Goal: Task Accomplishment & Management: Complete application form

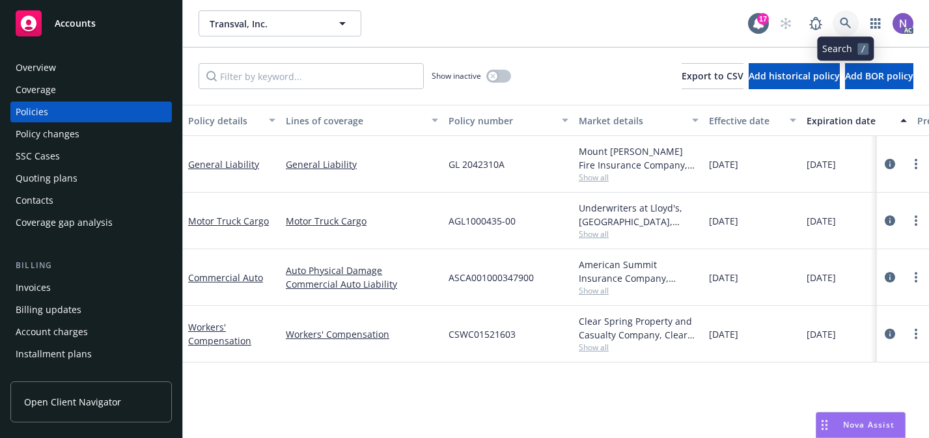
click at [844, 30] on link at bounding box center [845, 23] width 26 height 26
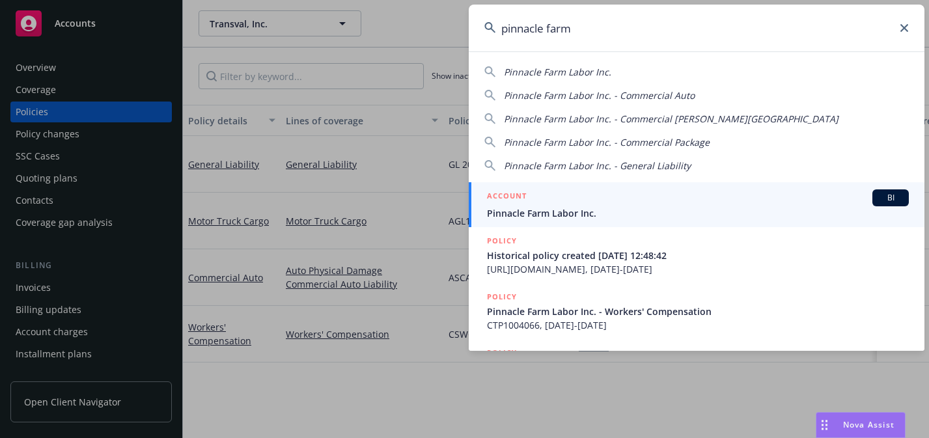
type input "pinnacle farm"
click at [648, 211] on span "Pinnacle Farm Labor Inc." at bounding box center [698, 213] width 422 height 14
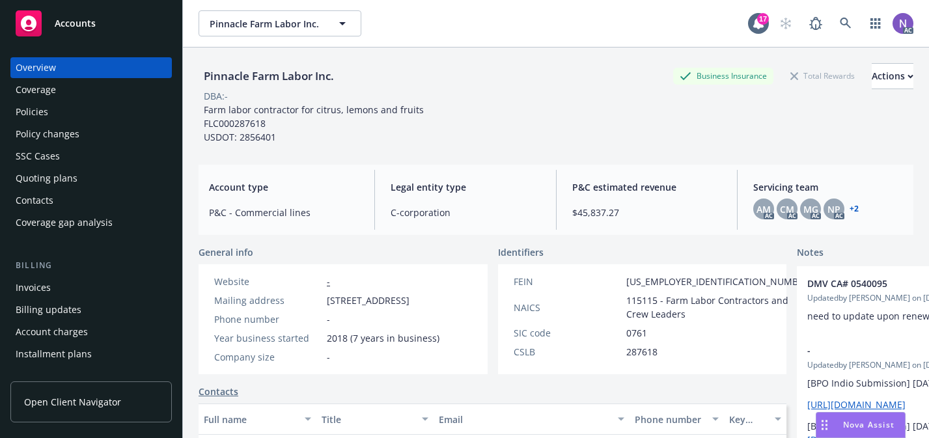
click at [148, 139] on div "Policy changes" at bounding box center [91, 134] width 151 height 21
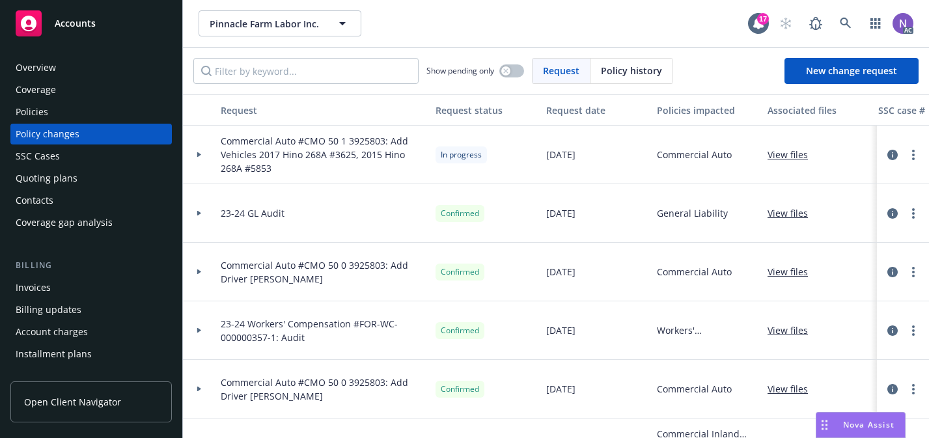
click at [357, 146] on span "Commercial Auto #CMO 50 1 3925803: Add Vehicles 2017 Hino 268A #3625, 2015 Hino…" at bounding box center [323, 154] width 204 height 41
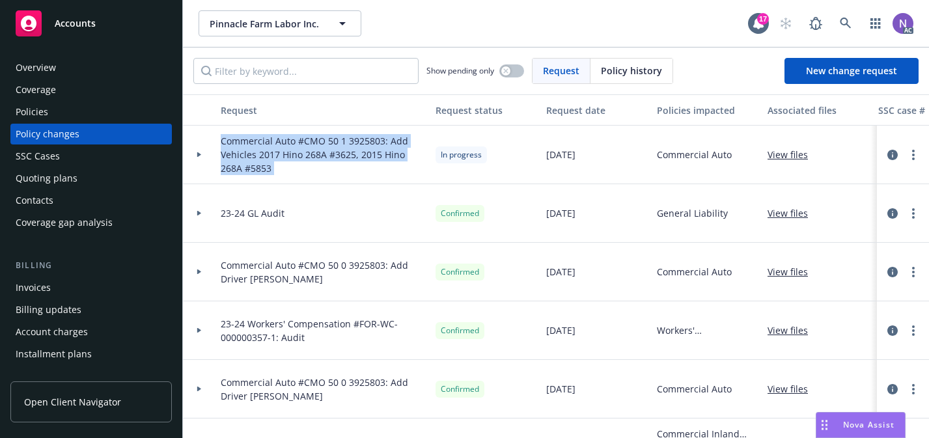
click at [357, 146] on span "Commercial Auto #CMO 50 1 3925803: Add Vehicles 2017 Hino 268A #3625, 2015 Hino…" at bounding box center [323, 154] width 204 height 41
copy span "Commercial Auto #CMO 50 1 3925803: Add Vehicles 2017 Hino 268A #3625, 2015 Hino…"
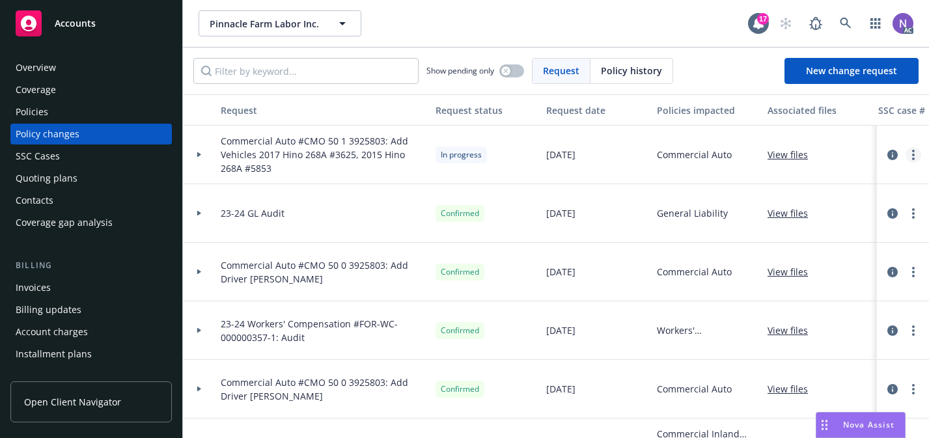
click at [918, 151] on link "more" at bounding box center [913, 155] width 16 height 16
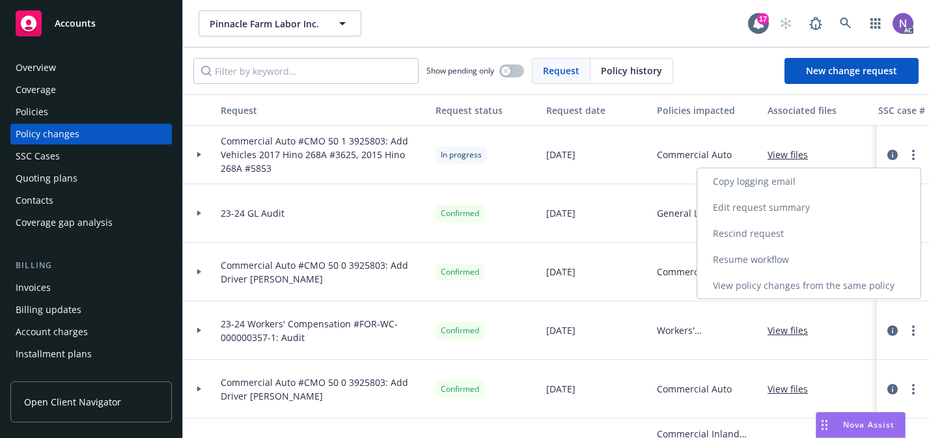
click at [827, 258] on link "Resume workflow" at bounding box center [808, 260] width 223 height 26
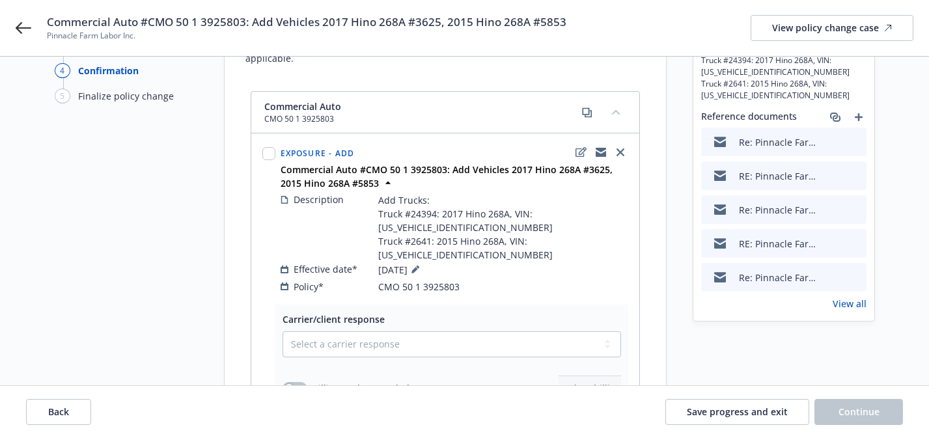
scroll to position [113, 0]
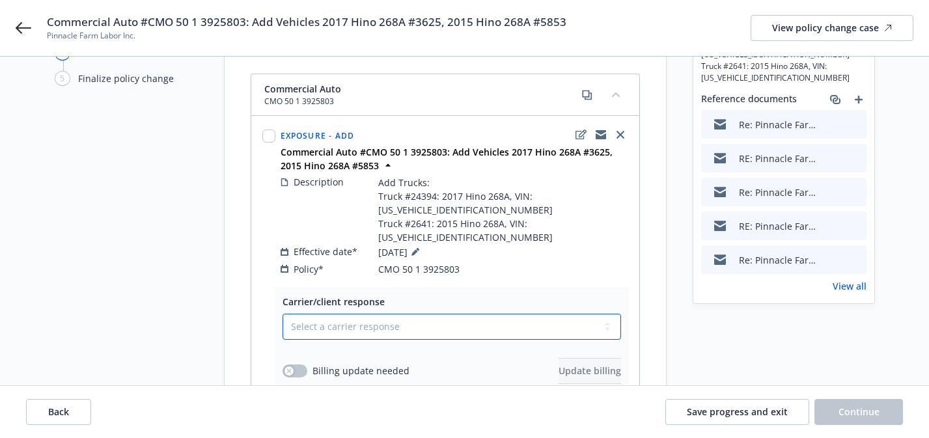
click at [544, 314] on select "Select a carrier response Accepted Accepted with revision No endorsement needed…" at bounding box center [451, 327] width 338 height 26
select select "ACCEPTED"
click at [301, 364] on button "button" at bounding box center [294, 370] width 25 height 13
click at [607, 358] on button "Update billing" at bounding box center [589, 371] width 62 height 26
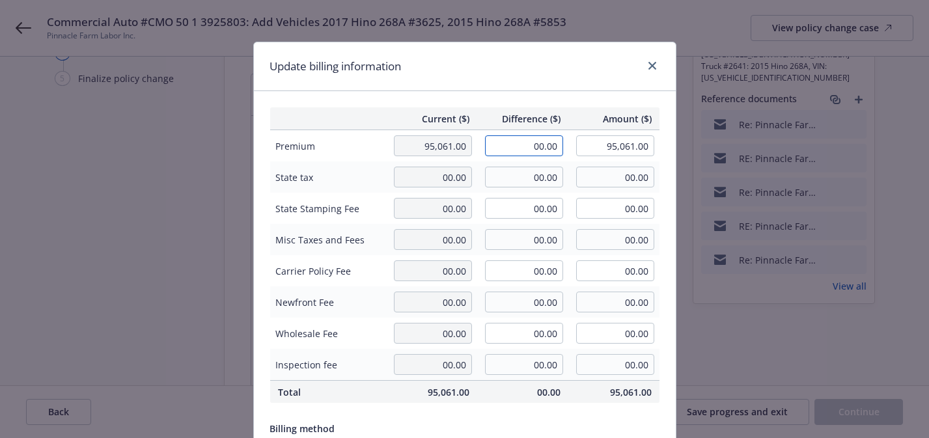
click at [536, 142] on input "00.00" at bounding box center [524, 145] width 78 height 21
paste input "$3,739"
click at [521, 146] on input "$3,739.00" at bounding box center [524, 145] width 78 height 21
type input "3,739.00"
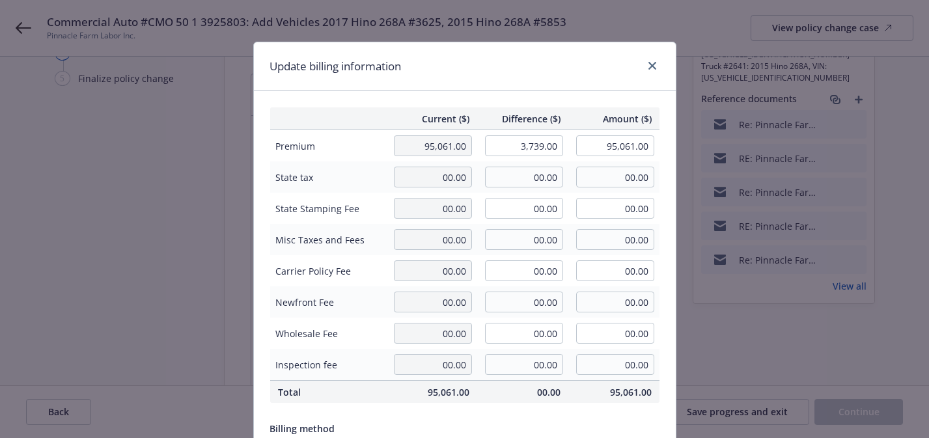
type input "98,800.00"
type input "560.85"
click at [543, 94] on div "Current ($) Difference ($) Amount ($) Premium 95,061.00 3,739.00 98,800.00 Stat…" at bounding box center [465, 315] width 422 height 449
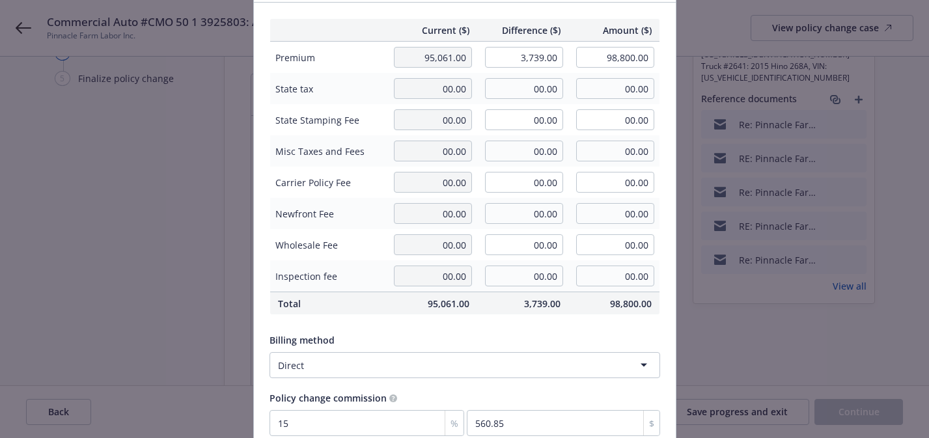
scroll to position [202, 0]
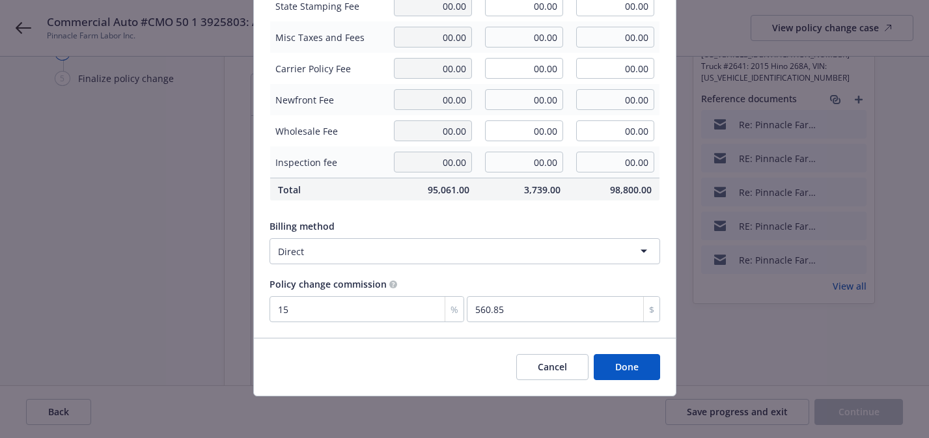
click at [635, 358] on button "Done" at bounding box center [627, 367] width 66 height 26
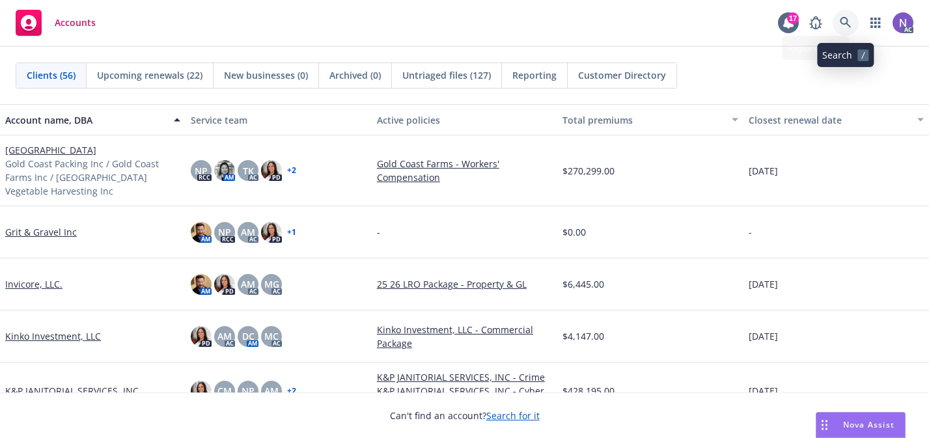
click at [840, 21] on icon at bounding box center [845, 22] width 11 height 11
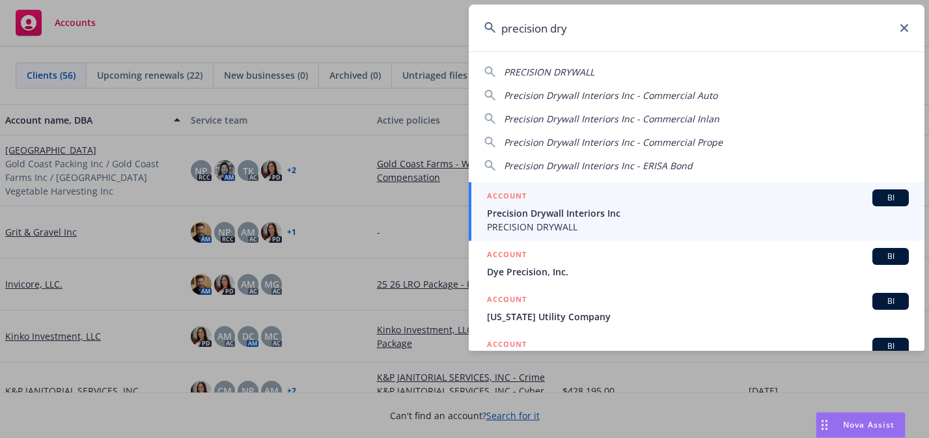
type input "precision dry"
click at [775, 202] on div "ACCOUNT BI" at bounding box center [698, 197] width 422 height 17
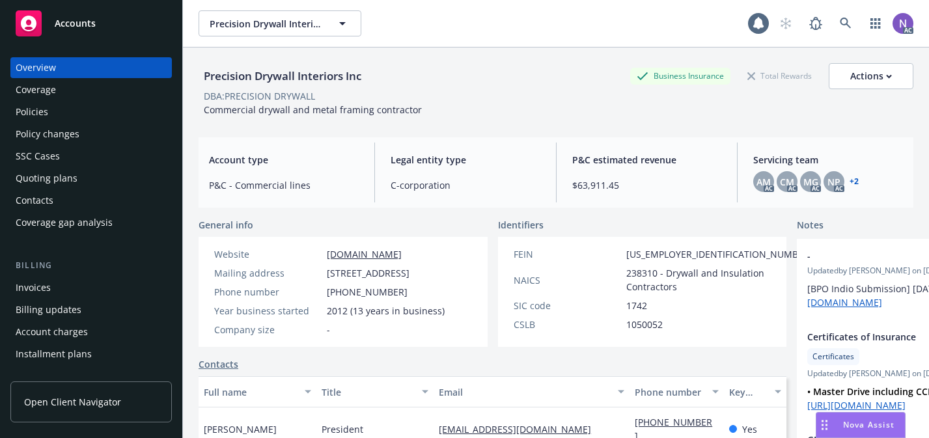
click at [115, 127] on div "Policy changes" at bounding box center [91, 134] width 151 height 21
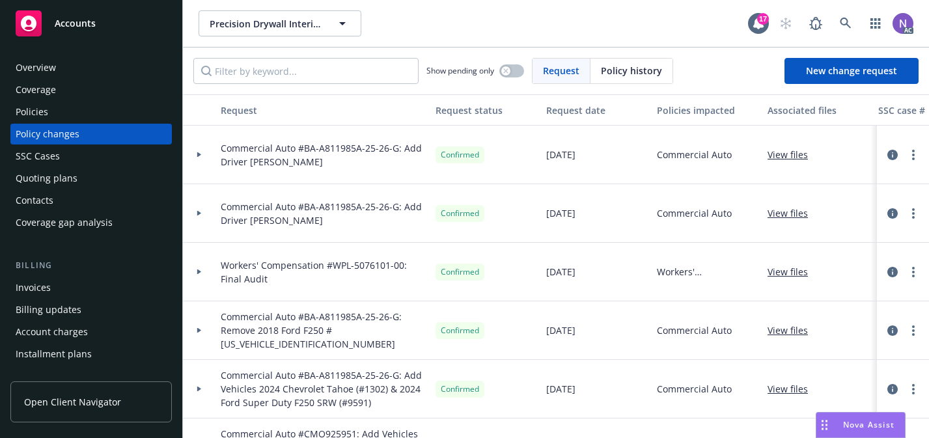
click at [301, 210] on span "Commercial Auto #BA-A811985A-25-26-G: Add Driver Rui Freitas" at bounding box center [323, 213] width 204 height 27
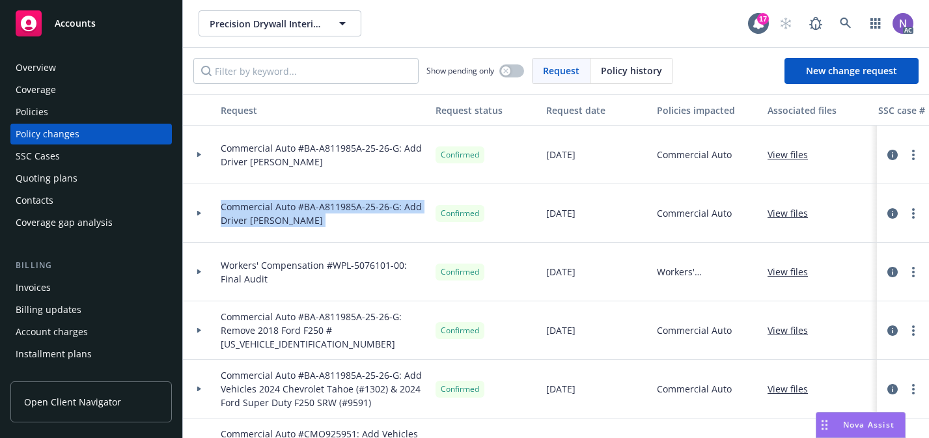
click at [301, 210] on span "Commercial Auto #BA-A811985A-25-26-G: Add Driver Rui Freitas" at bounding box center [323, 213] width 204 height 27
copy span "Commercial Auto #BA-A811985A-25-26-G: Add Driver Rui Freitas"
click at [806, 75] on span "New change request" at bounding box center [851, 70] width 91 height 12
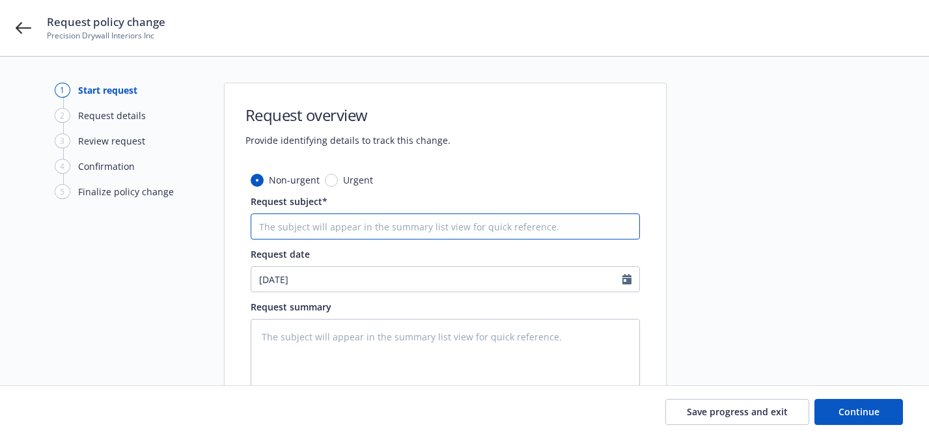
click at [544, 217] on input "Request subject*" at bounding box center [445, 226] width 389 height 26
paste input "Commercial Auto #BA-A811985A-25-26-G: Add Driver Rui Freitas"
type textarea "x"
type input "Commercial Auto #BA-A811985A-25-26-G: Add Driver Rui Freitas"
click at [465, 228] on input "Commercial Auto #BA-A811985A-25-26-G: Add Driver Rui Freitas" at bounding box center [445, 226] width 389 height 26
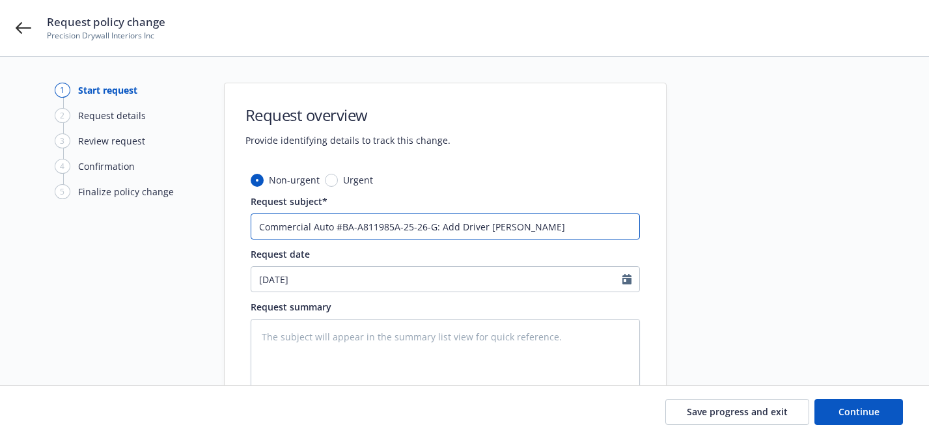
click at [450, 228] on input "Commercial Auto #BA-A811985A-25-26-G: Add Driver Rui Freitas" at bounding box center [445, 226] width 389 height 26
type textarea "x"
type input "Commercial Auto #BA-A811985A-25-26-G: R Driver Rui Freitas"
type textarea "x"
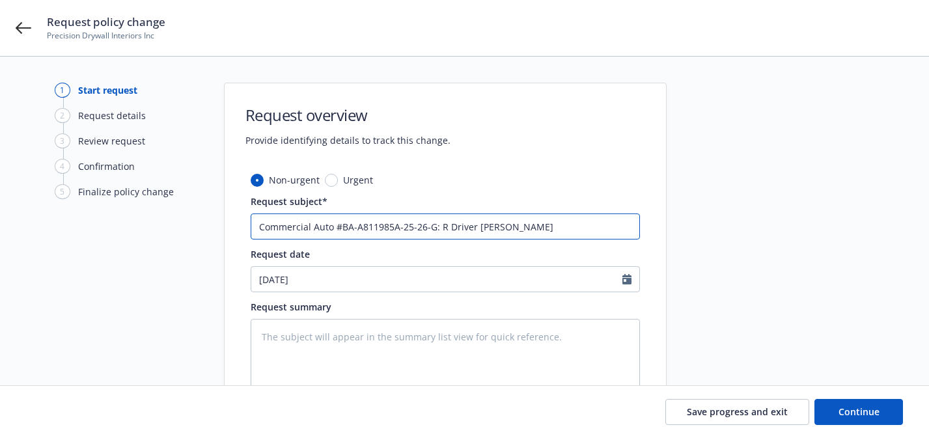
type input "Commercial Auto #BA-A811985A-25-26-G: Re Driver Rui Freitas"
type textarea "x"
type input "Commercial Auto #BA-A811985A-25-26-G: Reo Driver Rui Freitas"
type textarea "x"
type input "Commercial Auto #BA-A811985A-25-26-G: Re Driver Rui Freitas"
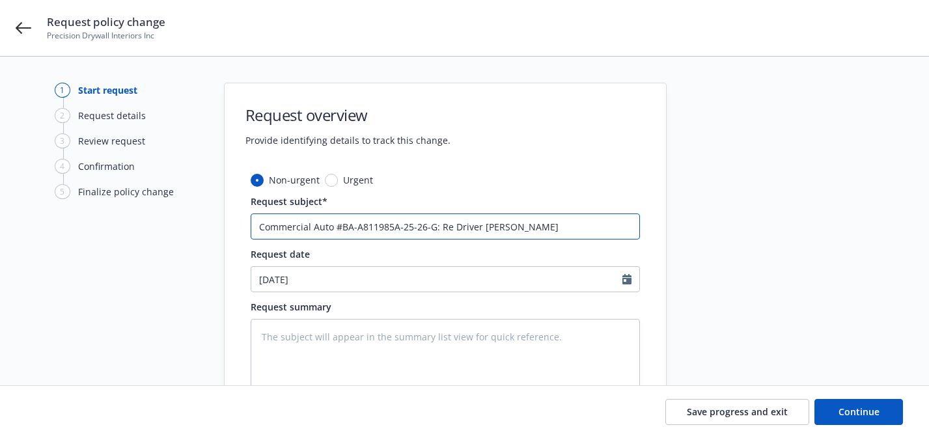
type textarea "x"
type input "Commercial Auto #BA-A811985A-25-26-G: Rem Driver Rui Freitas"
type textarea "x"
type input "Commercial Auto #BA-A811985A-25-26-G: Remo Driver Rui Freitas"
type textarea "x"
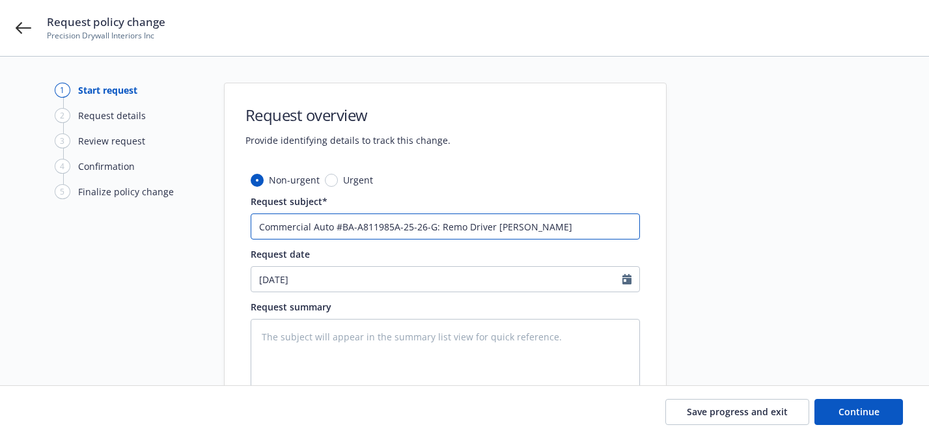
type input "Commercial Auto #BA-A811985A-25-26-G: Remov Driver Rui Freitas"
type textarea "x"
type input "Commercial Auto #BA-A811985A-25-26-G: Remove Driver Rui Freitas"
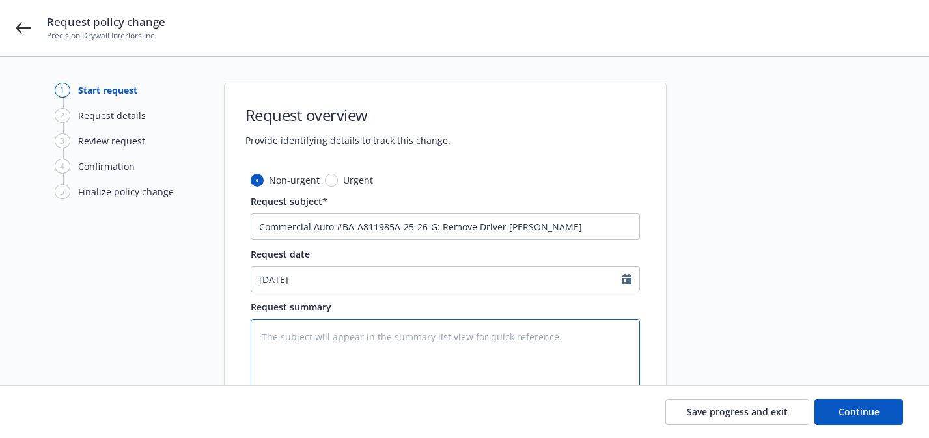
click at [448, 333] on textarea at bounding box center [445, 357] width 389 height 77
type textarea "x"
type textarea "D"
type textarea "x"
type textarea "Du"
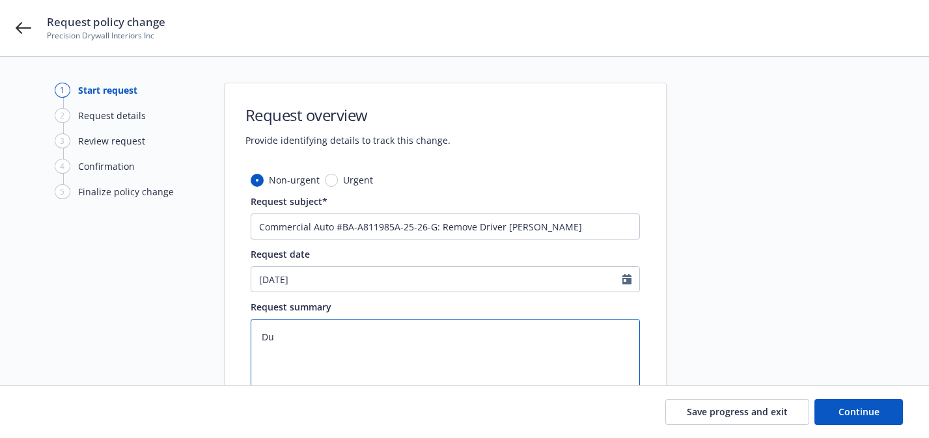
type textarea "x"
type textarea "Due"
type textarea "x"
type textarea "Due"
type textarea "x"
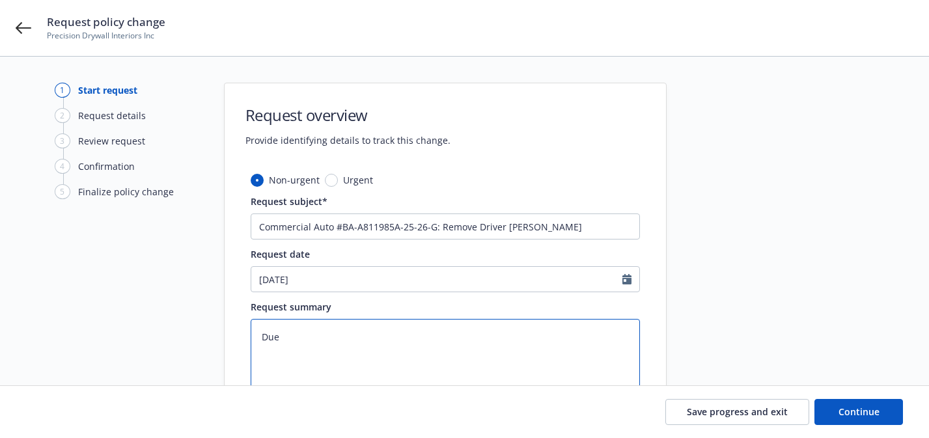
type textarea "Due t"
type textarea "x"
type textarea "Due to"
type textarea "x"
type textarea "Due to"
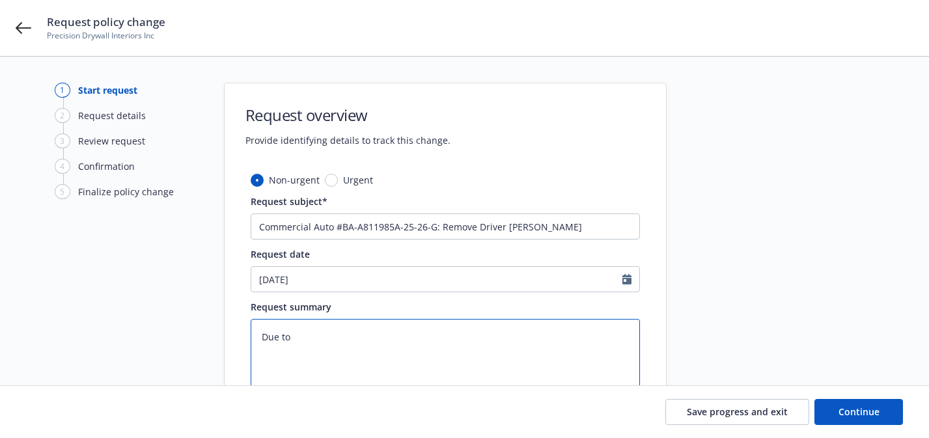
type textarea "x"
type textarea "Due to a"
type textarea "x"
type textarea "Due to ag"
type textarea "x"
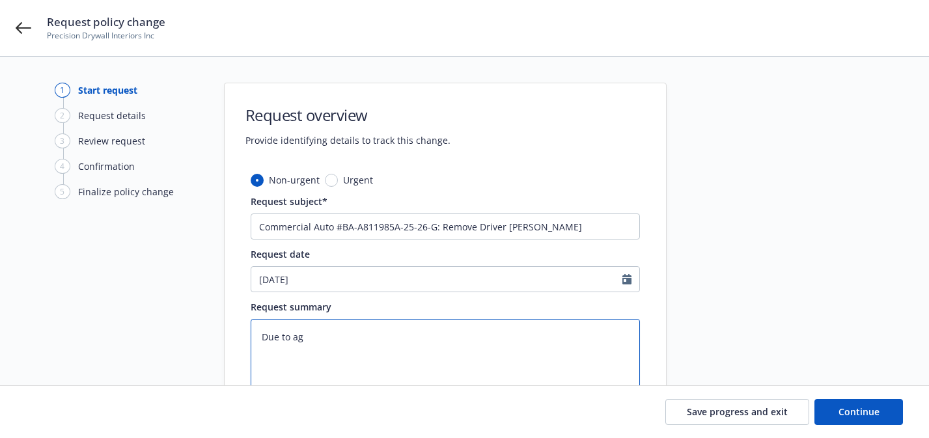
type textarea "Due to age"
type textarea "x"
type textarea "Due to age"
type textarea "x"
type textarea "Due to age r"
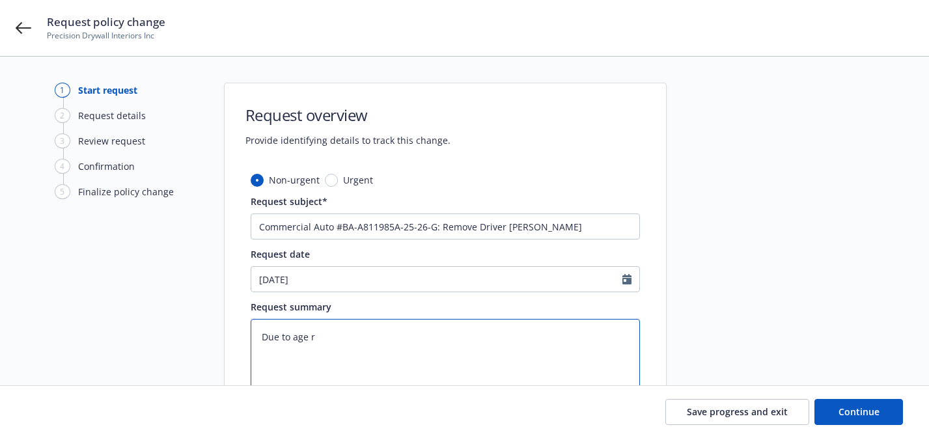
type textarea "x"
type textarea "Due to age ri"
type textarea "x"
type textarea "Due to age ris"
type textarea "x"
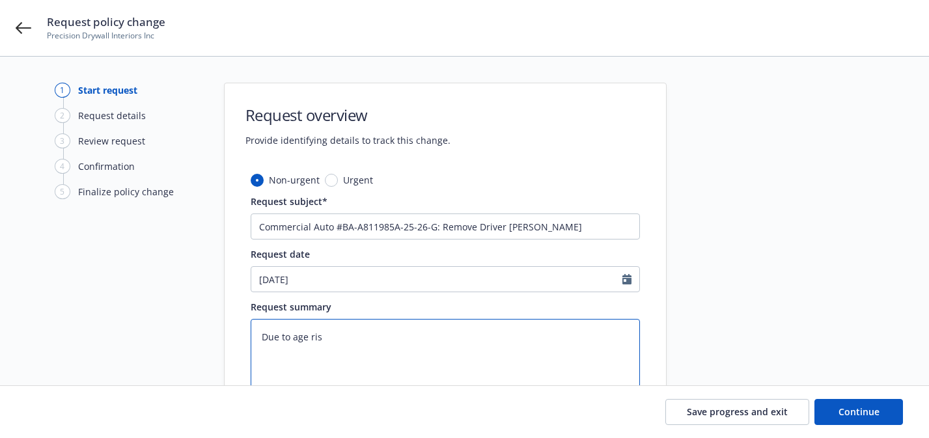
type textarea "Due to age risk"
type textarea "x"
type textarea "Due to age risk,"
type textarea "x"
type textarea "Due to age risk,"
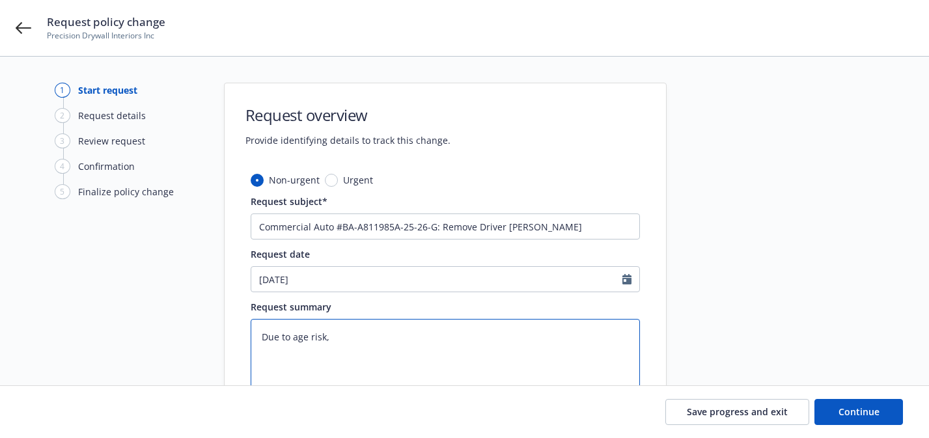
type textarea "x"
type textarea "Due to age risk, I"
type textarea "x"
type textarea "Due to age risk, In"
type textarea "x"
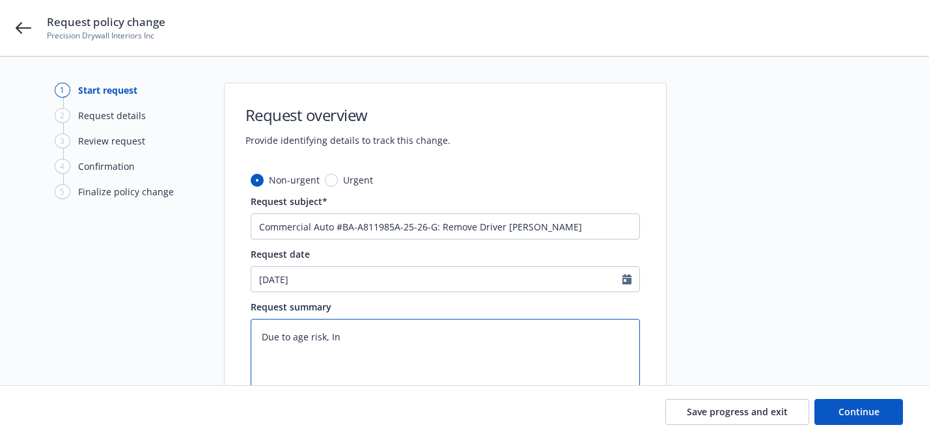
type textarea "Due to age risk, Ins"
type textarea "x"
type textarea "Due to age risk, Insu"
type textarea "x"
type textarea "Due to age risk, Insur"
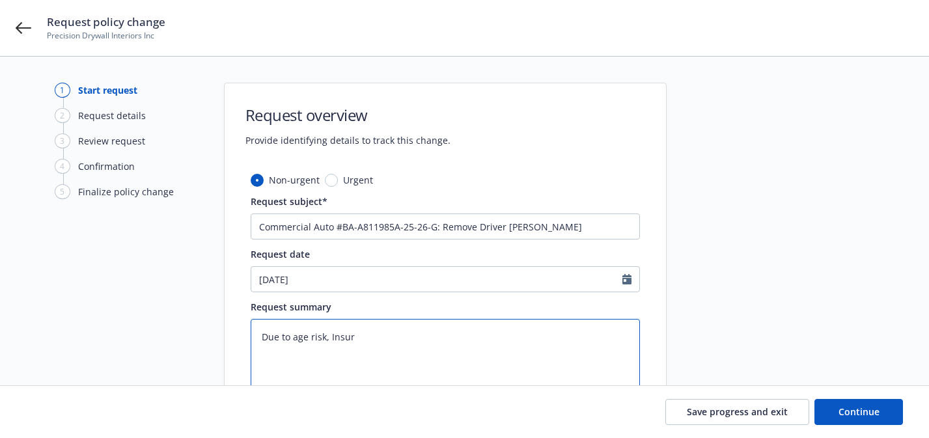
type textarea "x"
type textarea "Due to age risk, Insure"
type textarea "x"
type textarea "Due to age risk, Insured"
type textarea "x"
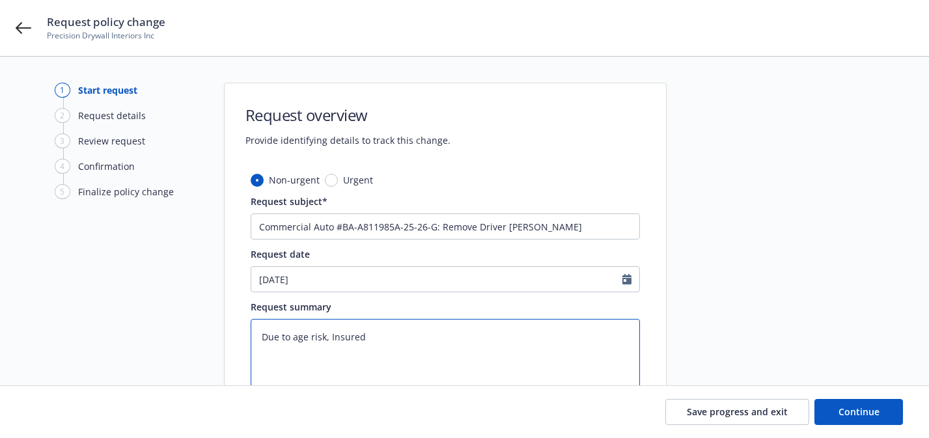
type textarea "Due to age risk, Insured i"
type textarea "x"
type textarea "Due to age risk, Insured is"
type textarea "x"
type textarea "Due to age risk, Insured is"
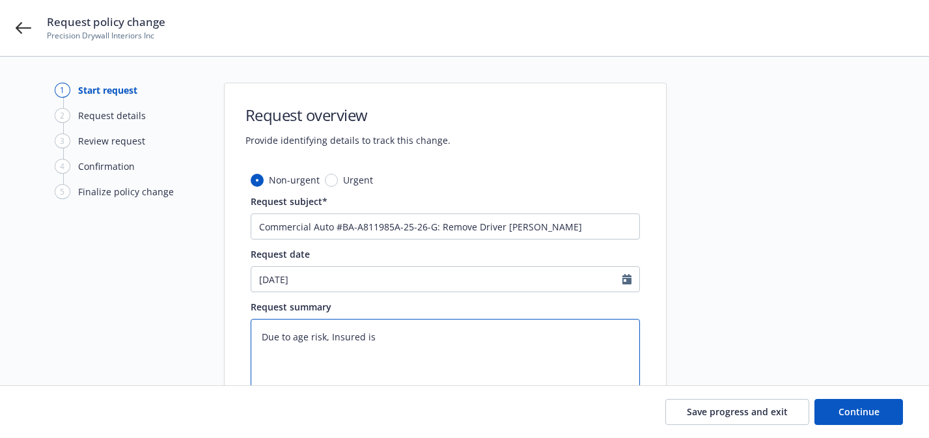
type textarea "x"
type textarea "Due to age risk, Insured is a"
type textarea "x"
type textarea "Due to age risk, Insured is as"
type textarea "x"
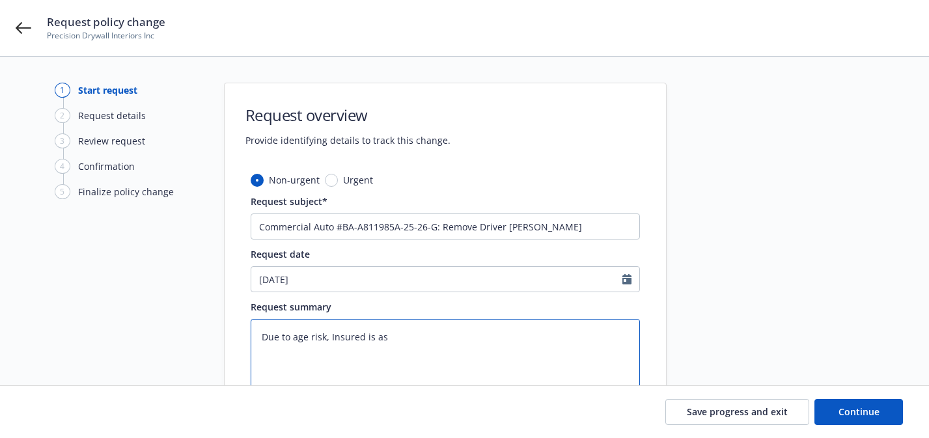
type textarea "Due to age risk, Insured is ask"
type textarea "x"
type textarea "Due to age risk, Insured is aski"
type textarea "x"
type textarea "Due to age risk, Insured is asking"
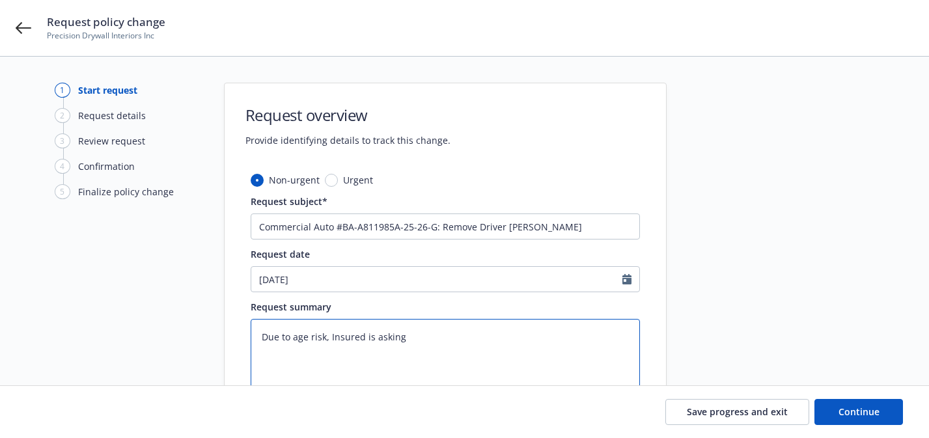
type textarea "x"
type textarea "Due to age risk, Insured is asking"
type textarea "x"
type textarea "Due to age risk, Insured is asking t"
type textarea "x"
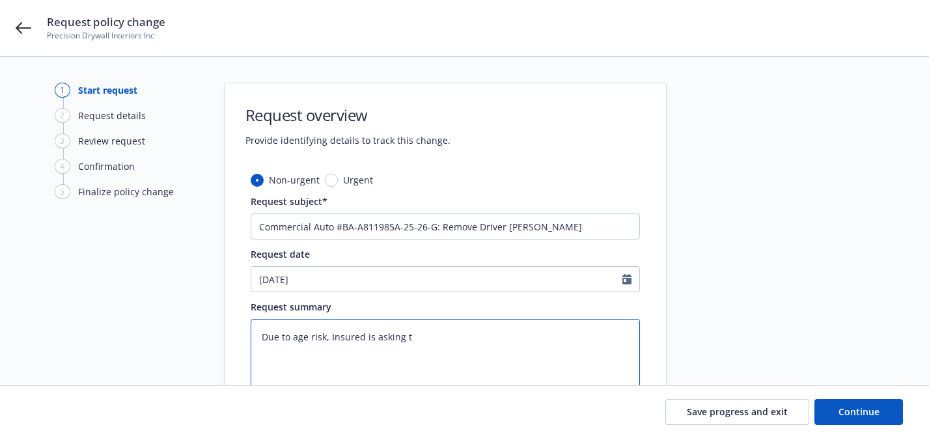
type textarea "Due to age risk, Insured is asking to"
type textarea "x"
type textarea "Due to age risk, Insured is asking to"
type textarea "x"
type textarea "Due to age risk, Insured is asking to r"
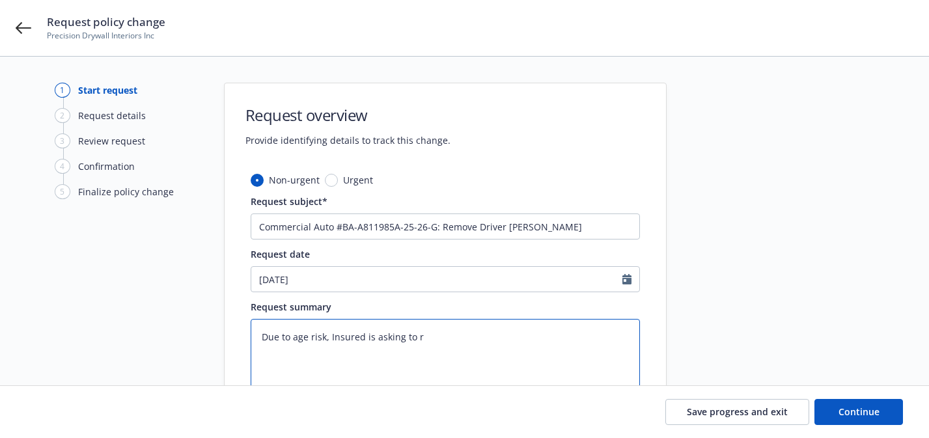
type textarea "x"
type textarea "Due to age risk, Insured is asking to rm"
type textarea "x"
type textarea "Due to age risk, Insured is asking to r"
type textarea "x"
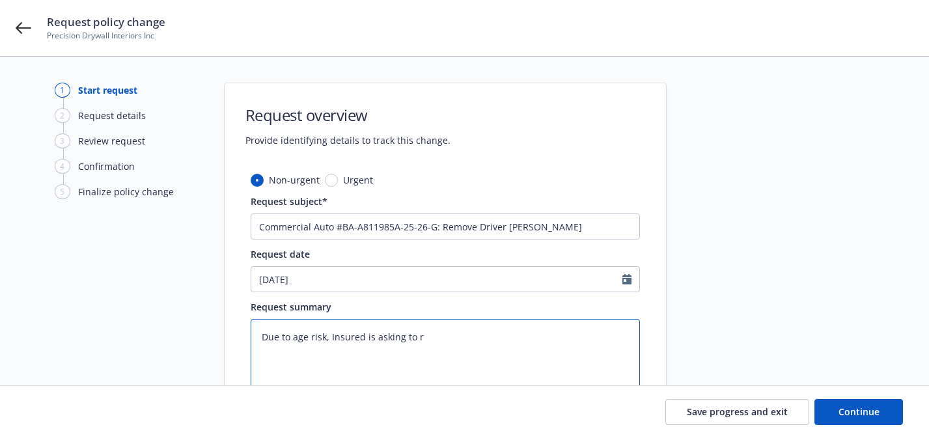
type textarea "Due to age risk, Insured is asking to re"
type textarea "x"
type textarea "Due to age risk, Insured is asking to rem"
type textarea "x"
type textarea "Due to age risk, Insured is asking to remo"
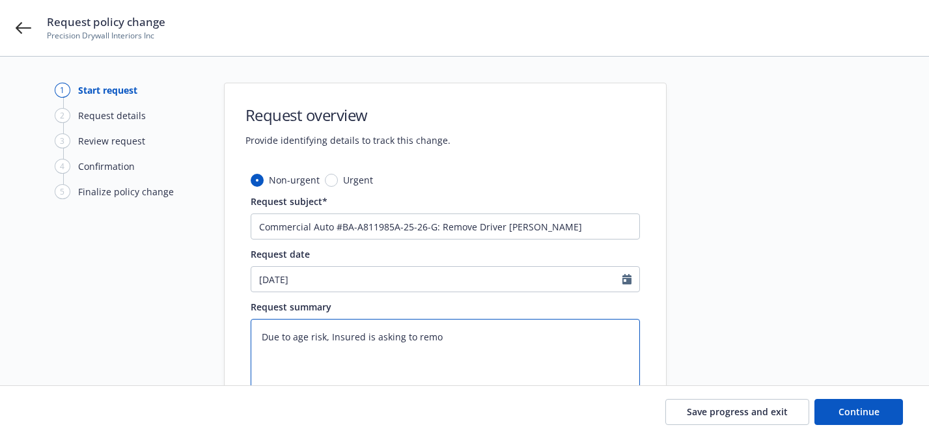
type textarea "x"
type textarea "Due to age risk, Insured is asking to remov"
type textarea "x"
type textarea "Due to age risk, Insured is asking to remove"
type textarea "x"
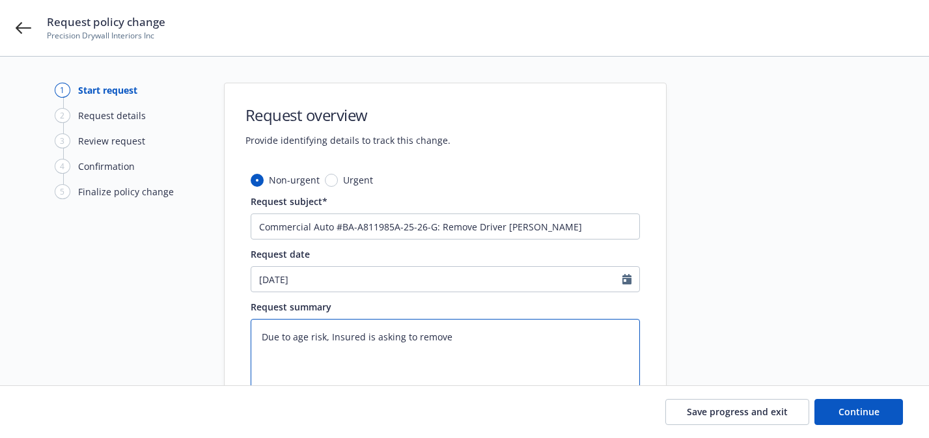
type textarea "Due to age risk, Insured is asking to remove"
type textarea "x"
type textarea "Due to age risk, Insured is asking to remove R"
type textarea "x"
type textarea "Due to age risk, Insured is asking to remove Ru"
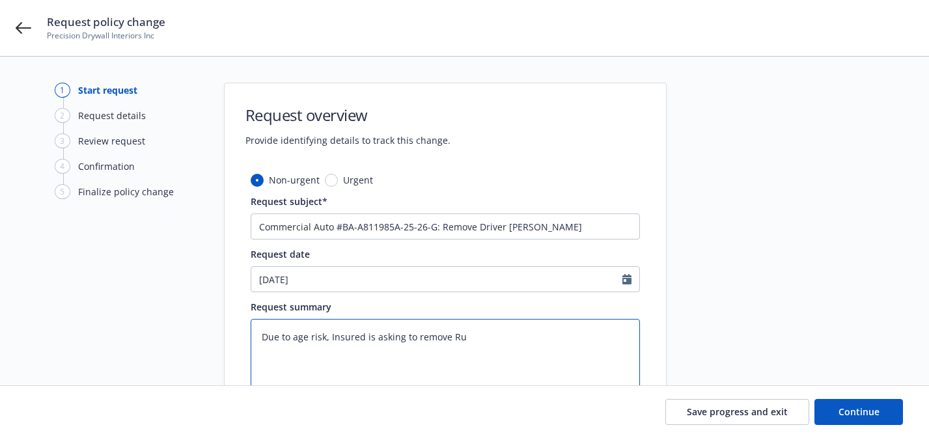
type textarea "x"
type textarea "Due to age risk, Insured is asking to remove Rui"
type textarea "x"
type textarea "Due to age risk, Insured is asking to remove Rui"
type textarea "x"
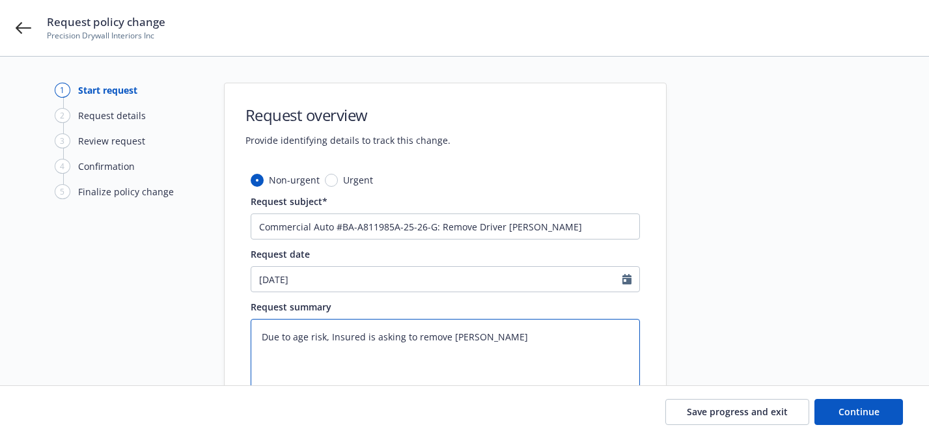
type textarea "Due to age risk, Insured is asking to remove Rui F"
type textarea "x"
type textarea "Due to age risk, Insured is asking to remove Rui Fr"
type textarea "x"
type textarea "Due to age risk, Insured is asking to remove Rui Fre"
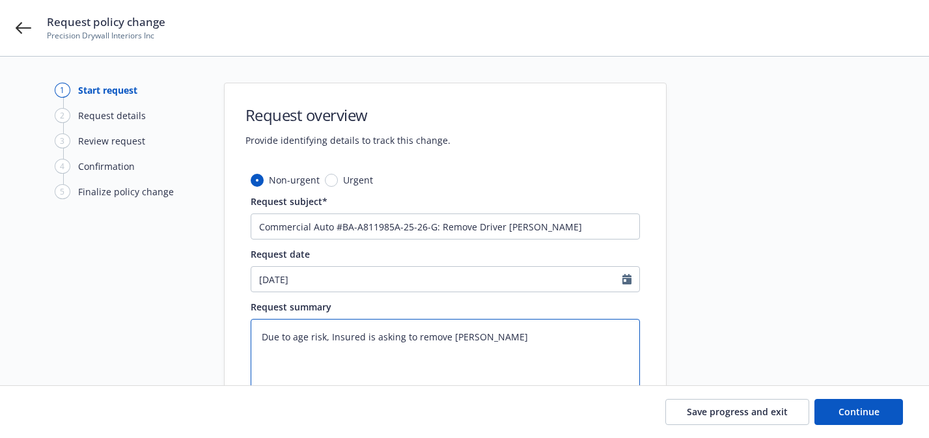
type textarea "x"
type textarea "Due to age risk, Insured is asking to remove Rui Frei"
type textarea "x"
type textarea "Due to age risk, Insured is asking to remove Rui Freit"
type textarea "x"
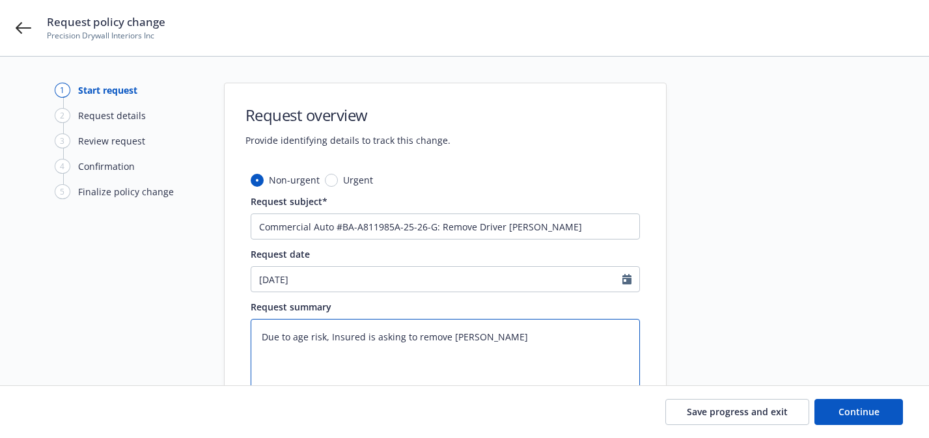
type textarea "Due to age risk, Insured is asking to remove Rui Freita"
type textarea "x"
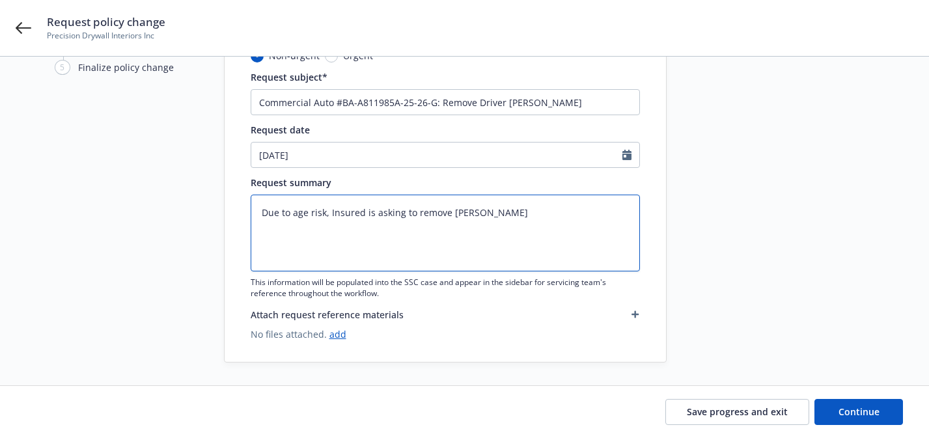
scroll to position [128, 0]
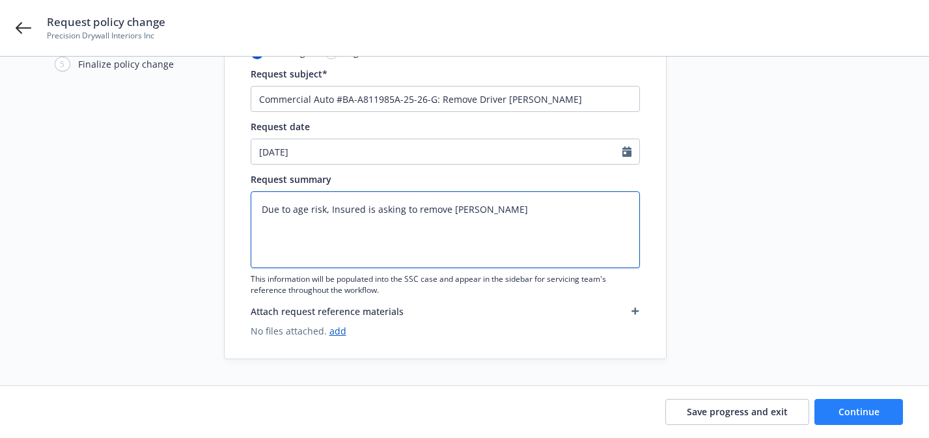
type textarea "Due to age risk, Insured is asking to remove Rui Freitas"
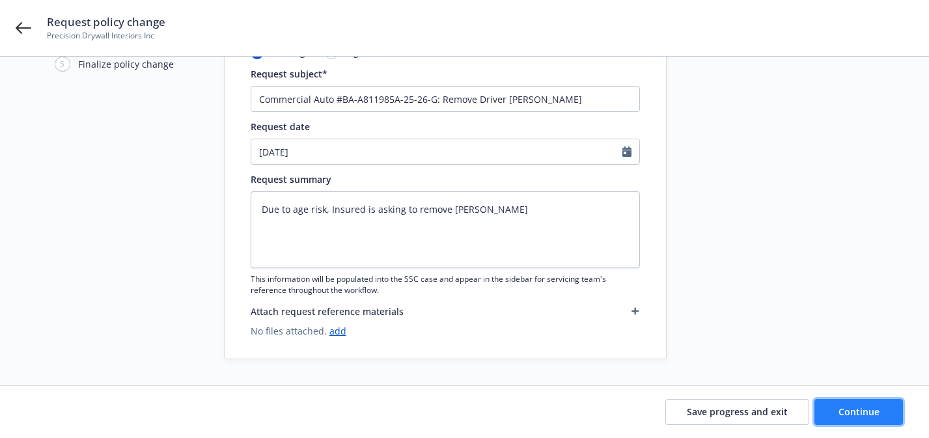
click at [825, 409] on button "Continue" at bounding box center [858, 412] width 89 height 26
type textarea "x"
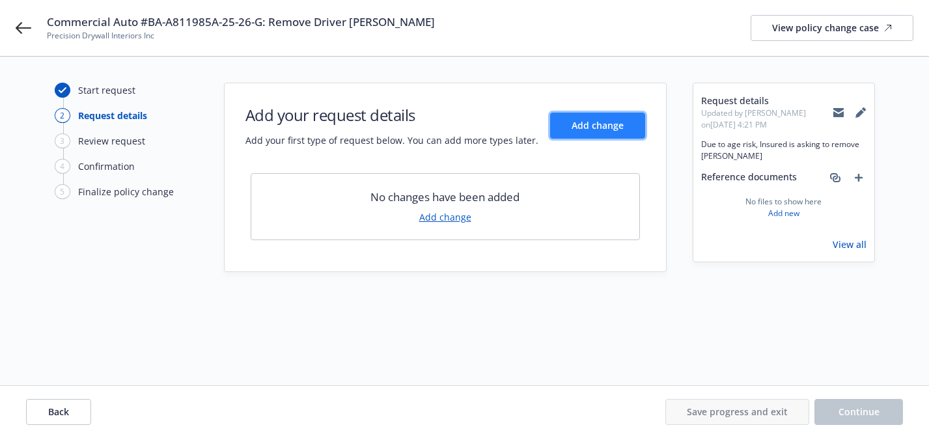
click at [607, 137] on button "Add change" at bounding box center [597, 126] width 95 height 26
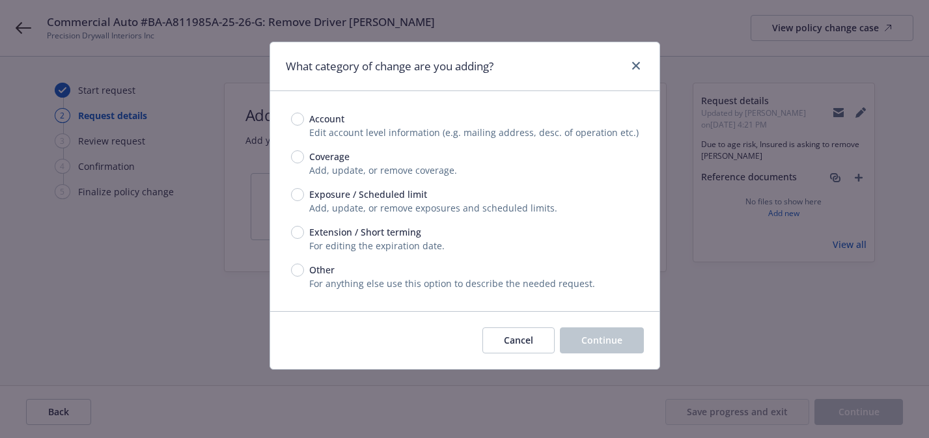
click at [400, 203] on span "Add, update, or remove exposures and scheduled limits." at bounding box center [433, 208] width 248 height 12
click at [402, 198] on span "Exposure / Scheduled limit" at bounding box center [368, 194] width 118 height 14
click at [304, 198] on input "Exposure / Scheduled limit" at bounding box center [297, 194] width 13 height 13
radio input "true"
click at [616, 335] on span "Continue" at bounding box center [601, 340] width 41 height 12
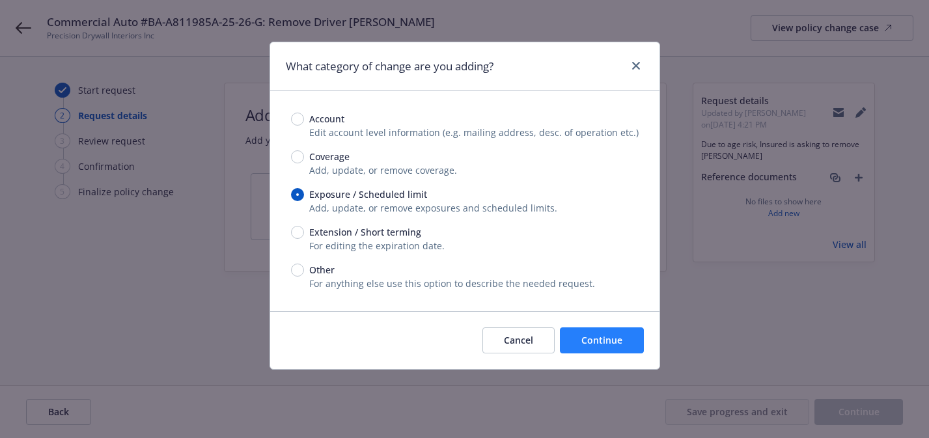
type textarea "x"
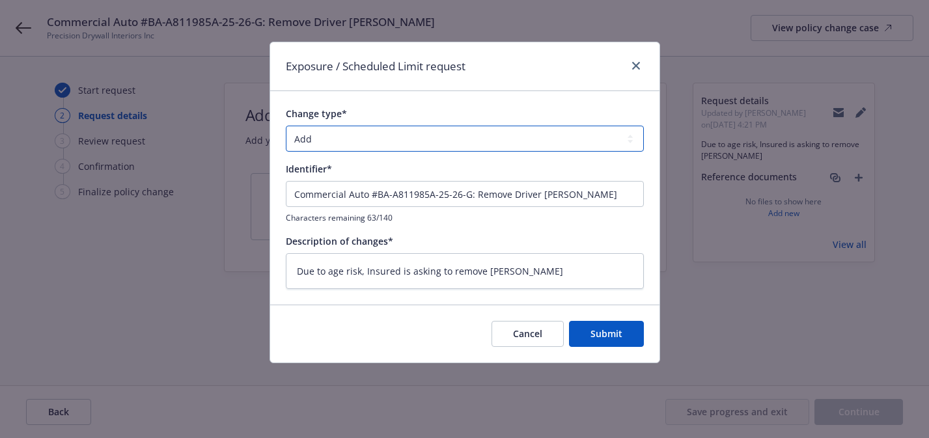
click at [541, 137] on select "Add Audit Change Remove" at bounding box center [465, 139] width 358 height 26
select select "REMOVE"
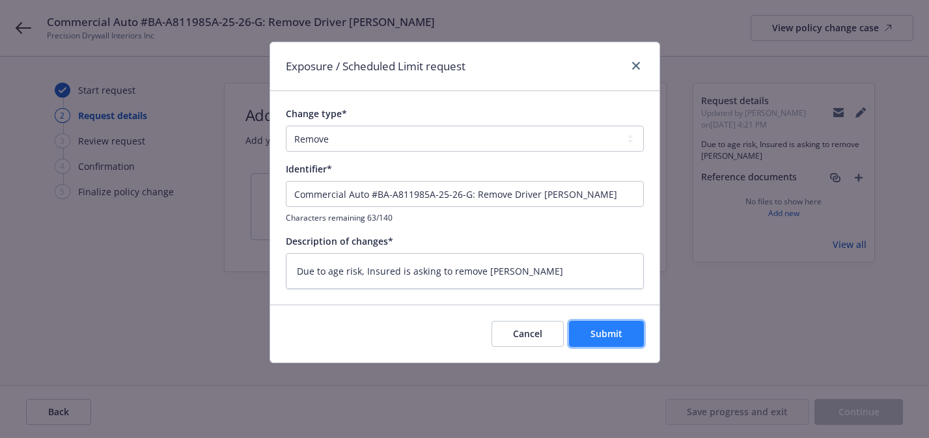
click at [592, 331] on span "Submit" at bounding box center [606, 333] width 32 height 12
type textarea "x"
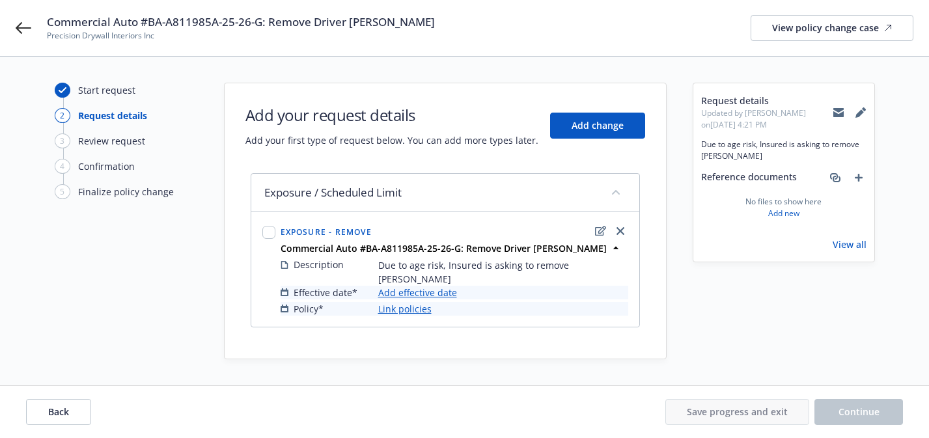
click at [444, 286] on link "Add effective date" at bounding box center [417, 293] width 79 height 14
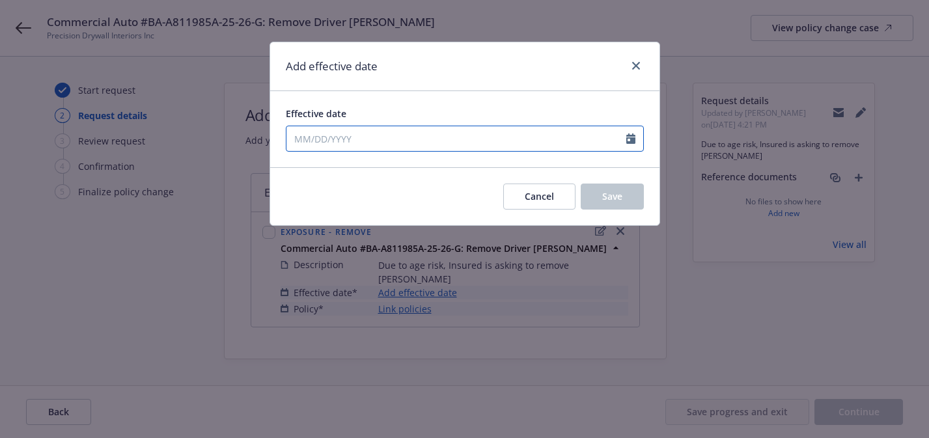
click at [436, 148] on div at bounding box center [465, 139] width 358 height 26
select select "8"
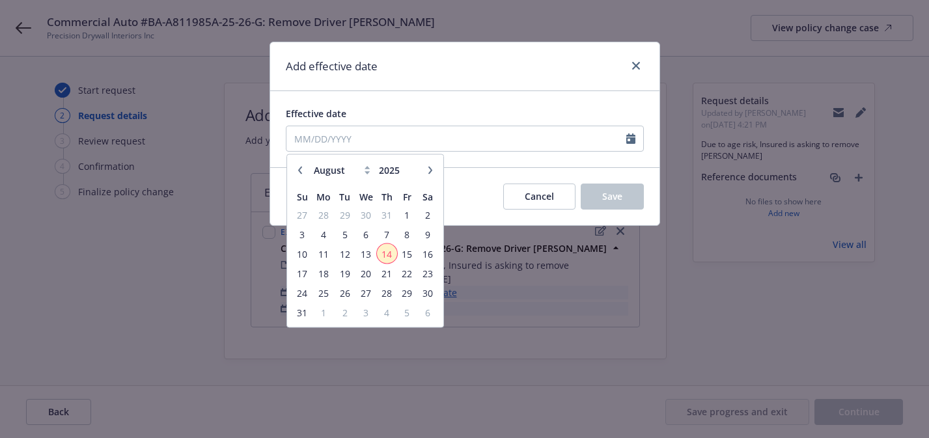
click at [387, 253] on span "14" at bounding box center [387, 253] width 18 height 16
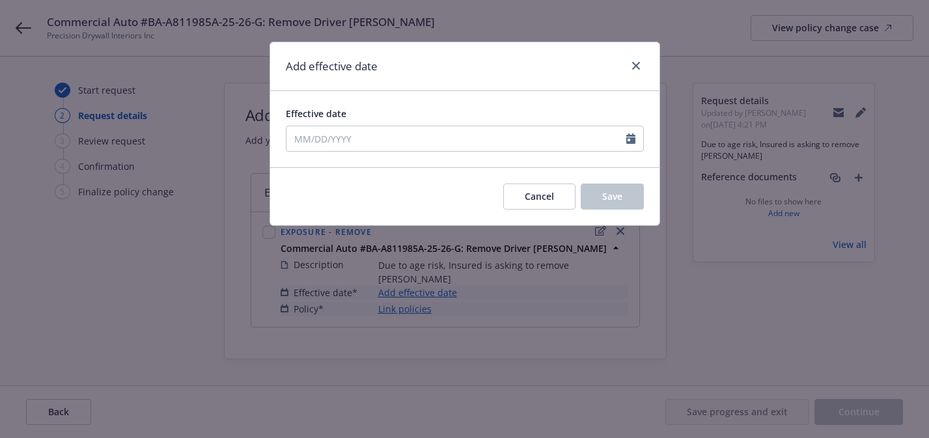
type input "08/14/2025"
click at [616, 202] on span "Save" at bounding box center [612, 196] width 20 height 12
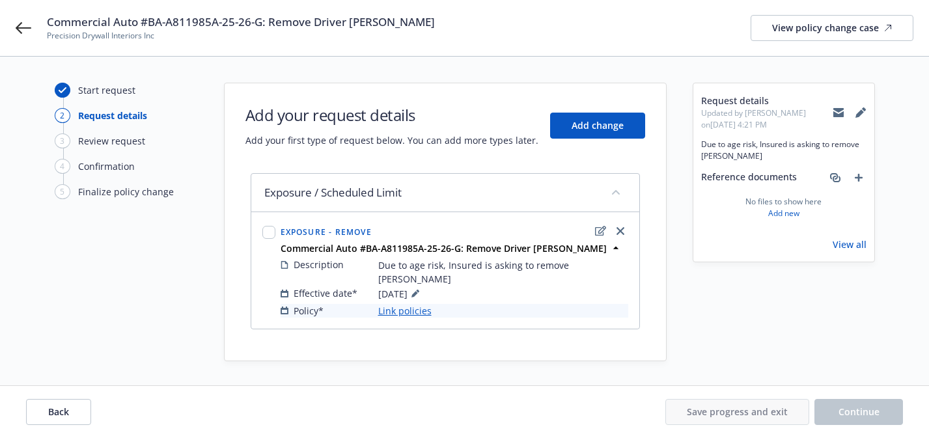
click at [411, 303] on div "Description Due to age risk, Insured is asking to remove Rui Freitas Effective …" at bounding box center [454, 287] width 353 height 65
click at [417, 304] on link "Link policies" at bounding box center [404, 311] width 53 height 14
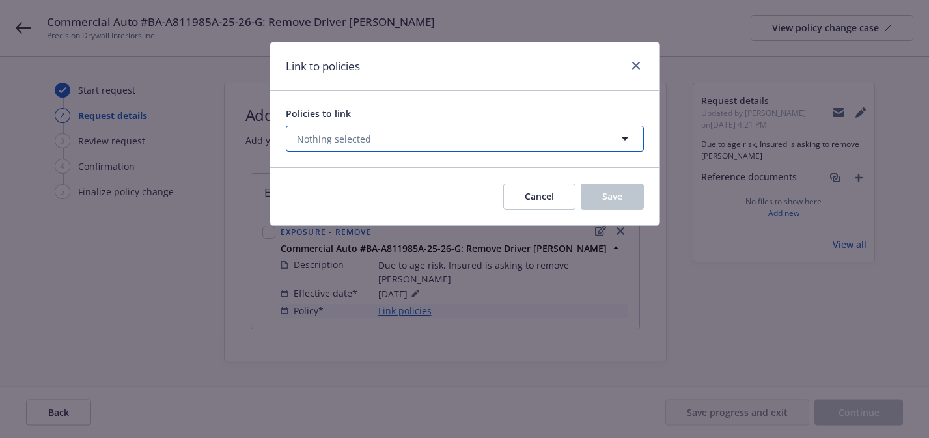
click at [435, 143] on button "Nothing selected" at bounding box center [465, 139] width 358 height 26
select select "ACTIVE"
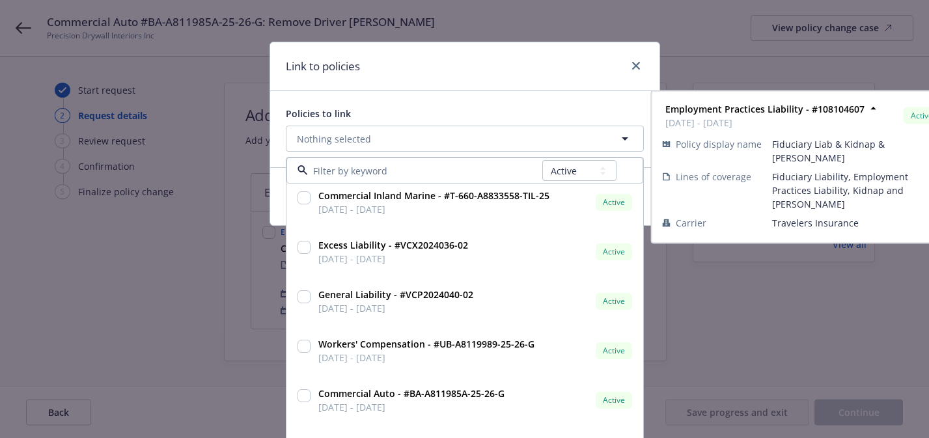
scroll to position [70, 0]
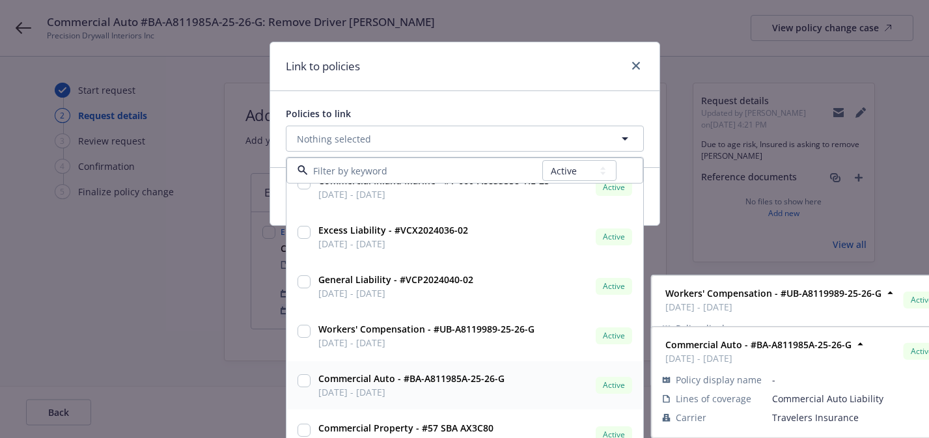
click at [443, 371] on div "Commercial Auto - #BA-A811985A-25-26-G 02/24/2025 - 02/24/2026" at bounding box center [410, 385] width 194 height 33
checkbox input "true"
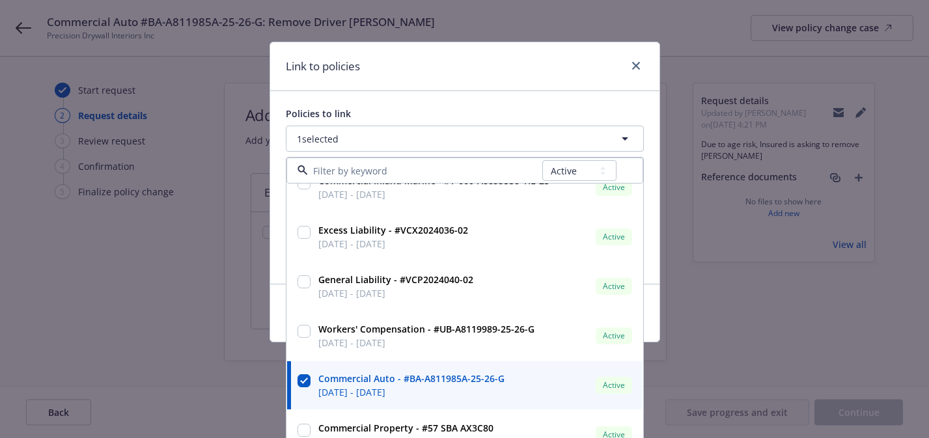
click at [545, 109] on div "Policies to link" at bounding box center [465, 114] width 358 height 14
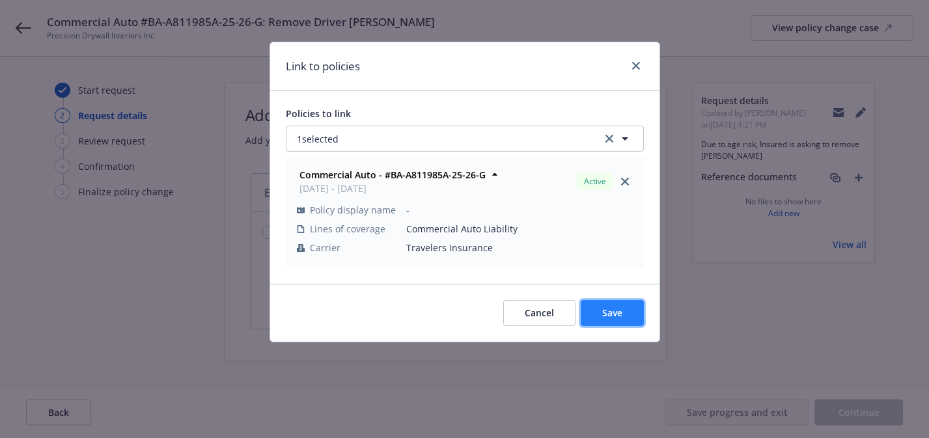
click at [610, 316] on span "Save" at bounding box center [612, 313] width 20 height 12
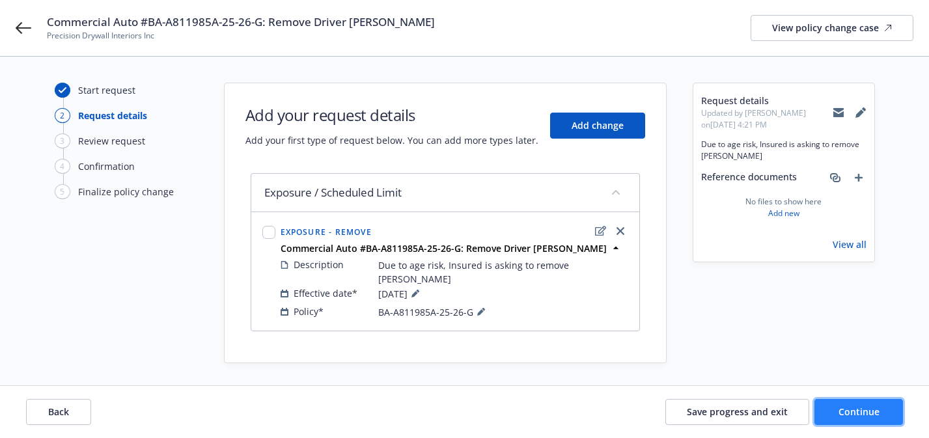
click at [829, 409] on button "Continue" at bounding box center [858, 412] width 89 height 26
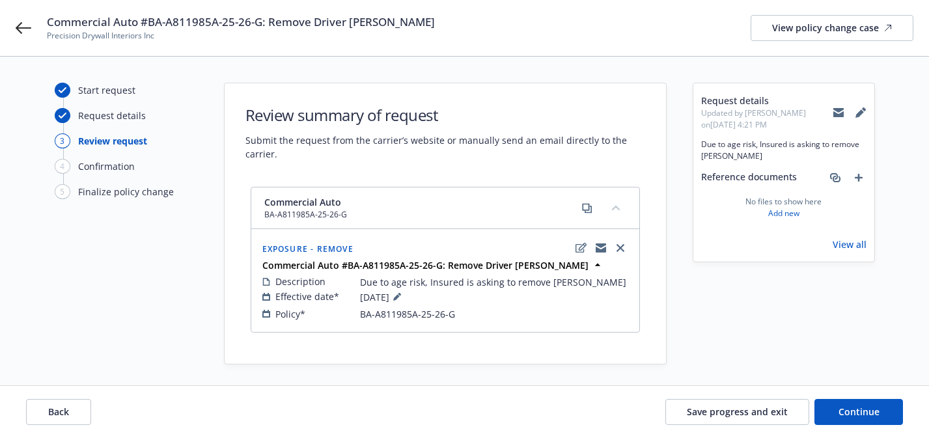
drag, startPoint x: 29, startPoint y: 29, endPoint x: 198, endPoint y: 11, distance: 170.1
click at [0, 0] on div "Commercial Auto #BA-A811985A-25-26-G: Remove Driver Rui Freitas Precision Drywa…" at bounding box center [464, 28] width 929 height 56
click at [601, 245] on icon "copyLogging" at bounding box center [600, 245] width 10 height 5
click at [380, 18] on span "Commercial Auto #BA-A811985A-25-26-G: Remove Driver Rui Freitas" at bounding box center [241, 22] width 388 height 16
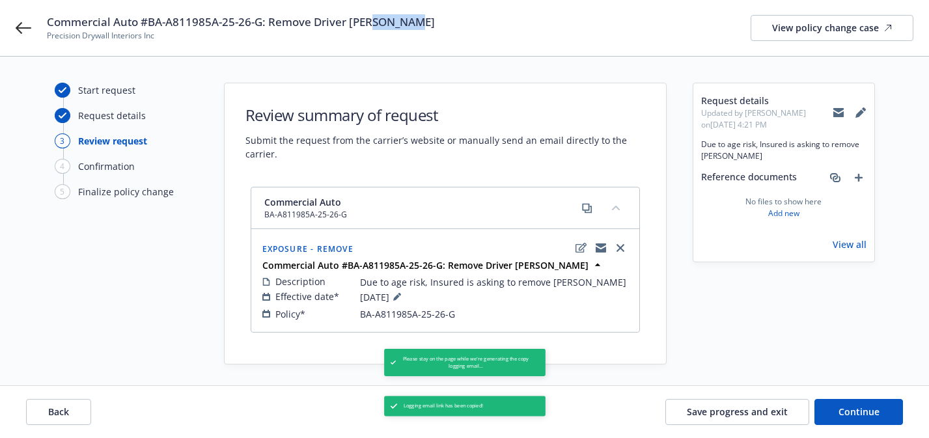
click at [380, 18] on span "Commercial Auto #BA-A811985A-25-26-G: Remove Driver Rui Freitas" at bounding box center [241, 22] width 388 height 16
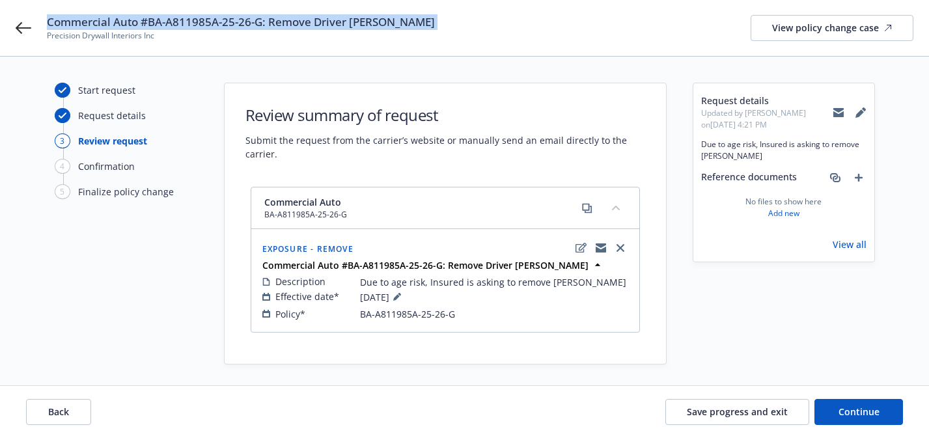
click at [380, 18] on span "Commercial Auto #BA-A811985A-25-26-G: Remove Driver Rui Freitas" at bounding box center [241, 22] width 388 height 16
copy span "Commercial Auto #BA-A811985A-25-26-G: Remove Driver Rui Freitas"
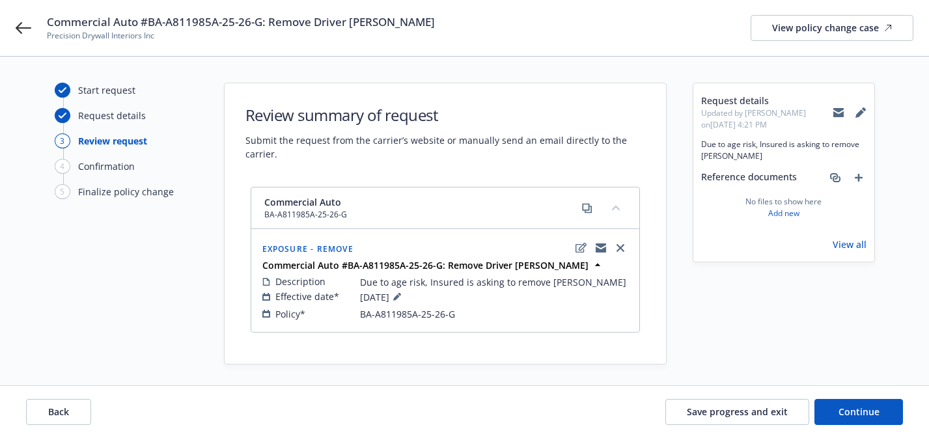
click at [138, 38] on span "Precision Drywall Interiors Inc" at bounding box center [241, 36] width 388 height 12
copy span "Precision Drywall Interiors Inc"
click at [856, 407] on span "Continue" at bounding box center [858, 411] width 41 height 12
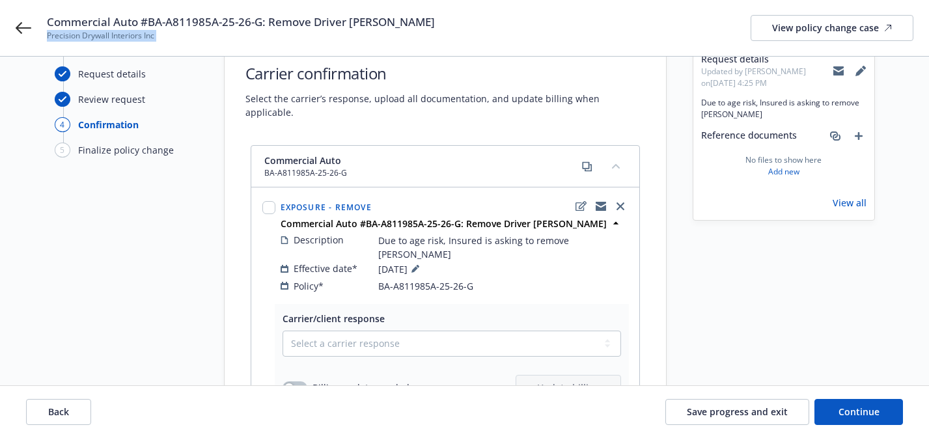
scroll to position [55, 0]
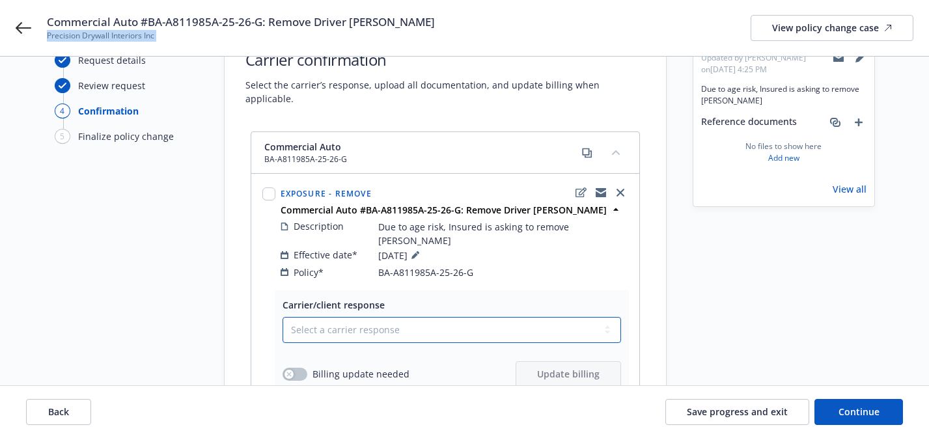
click at [494, 317] on select "Select a carrier response Accepted Accepted with revision No endorsement needed…" at bounding box center [451, 330] width 338 height 26
select select "NO_ENDORSEMENT_NEEDED"
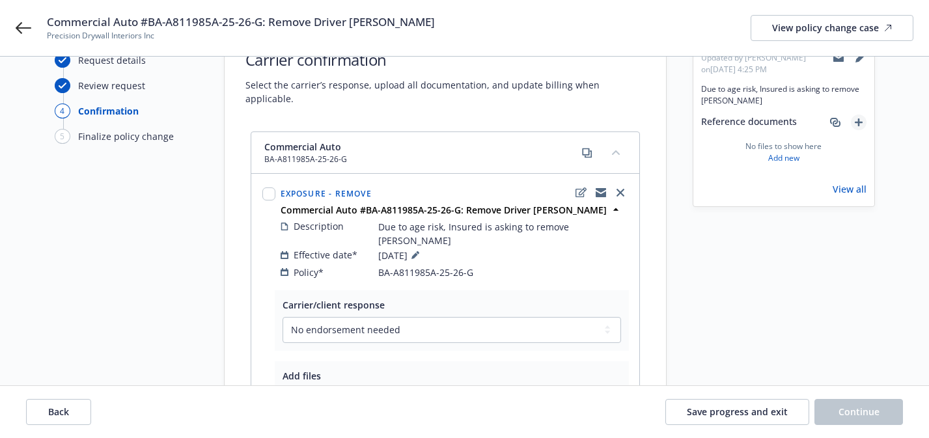
click at [860, 128] on link "add" at bounding box center [859, 123] width 16 height 16
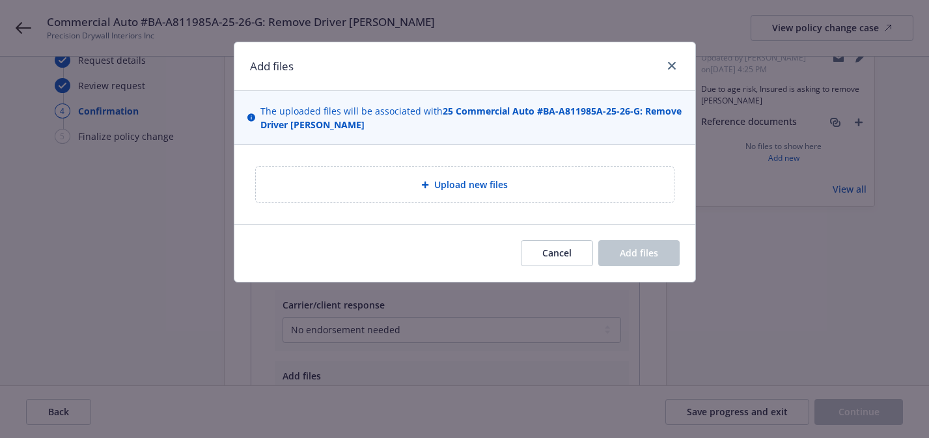
click at [638, 180] on div "Upload new files" at bounding box center [464, 184] width 397 height 15
type textarea "x"
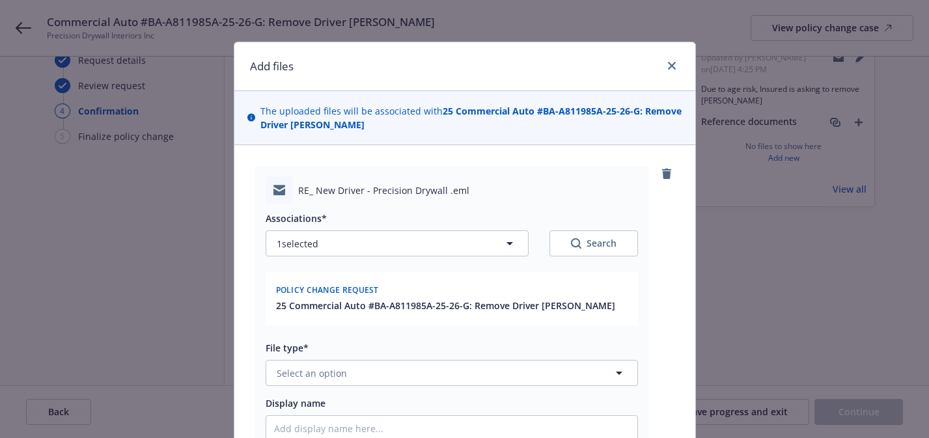
click at [360, 355] on div "File type* Select an option" at bounding box center [452, 363] width 372 height 45
click at [360, 378] on button "Select an option" at bounding box center [452, 373] width 372 height 26
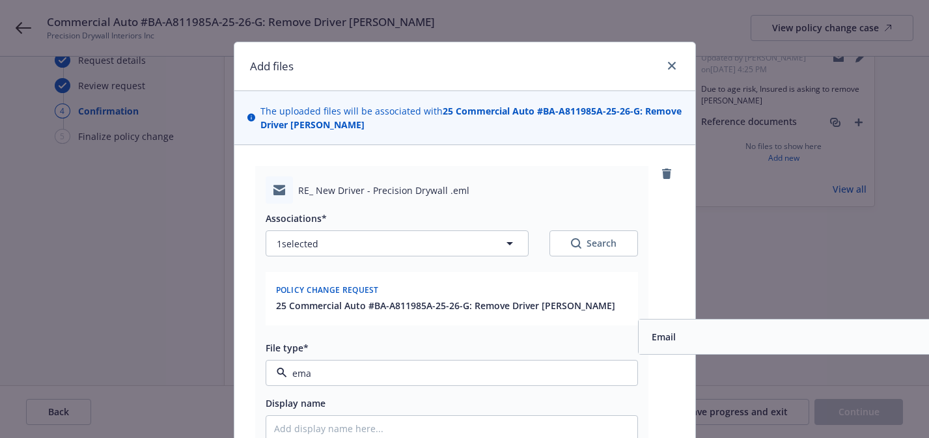
type input "emai"
click at [668, 349] on div "Email" at bounding box center [823, 337] width 371 height 34
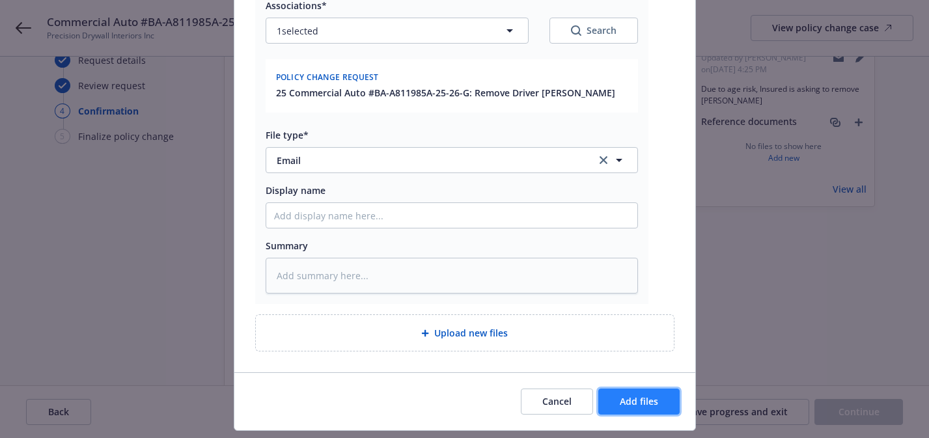
click at [650, 407] on span "Add files" at bounding box center [639, 401] width 38 height 12
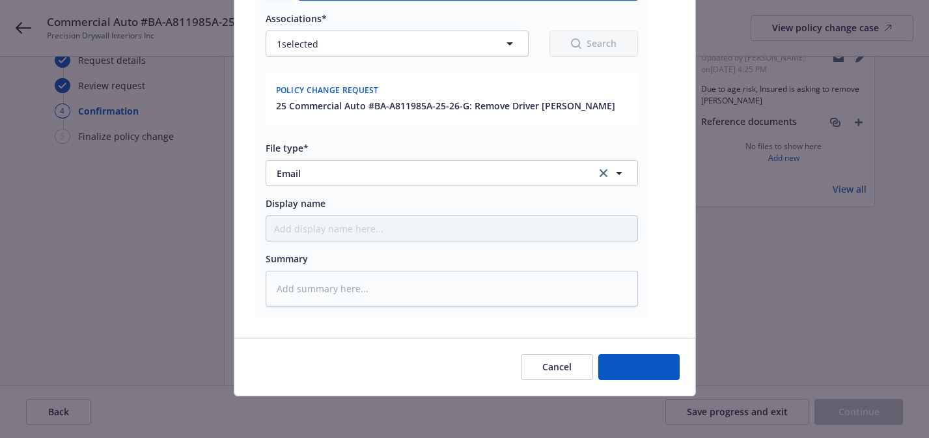
type textarea "x"
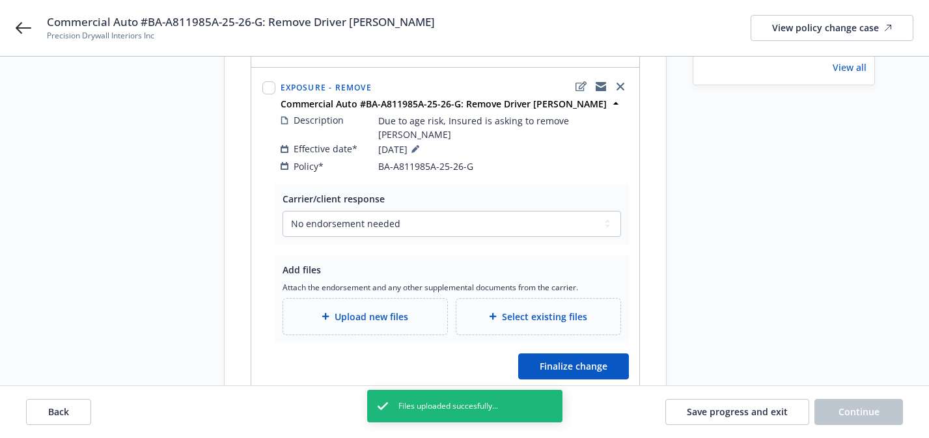
scroll to position [197, 0]
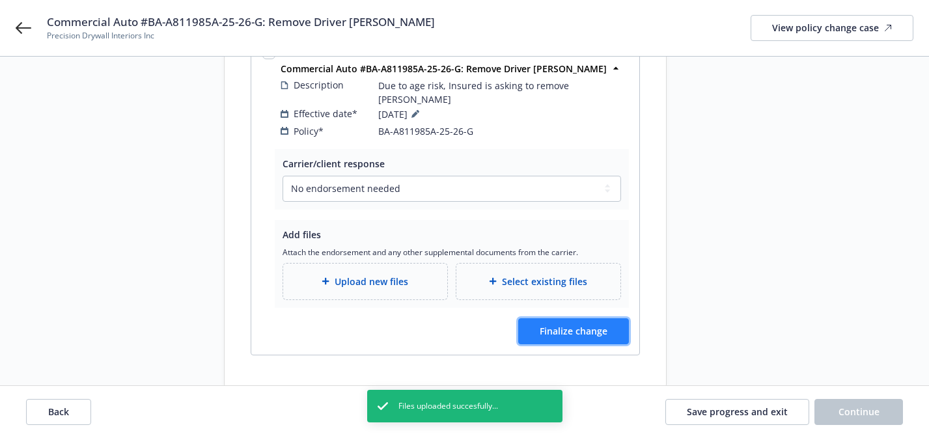
click at [603, 318] on button "Finalize change" at bounding box center [573, 331] width 111 height 26
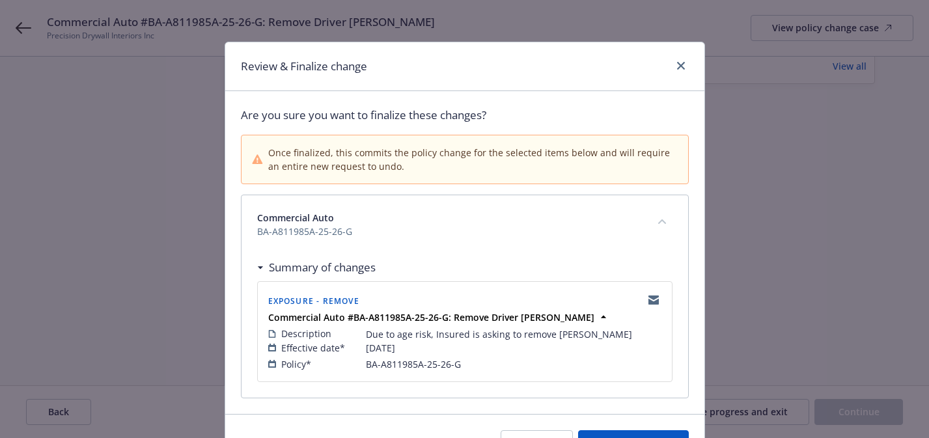
scroll to position [76, 0]
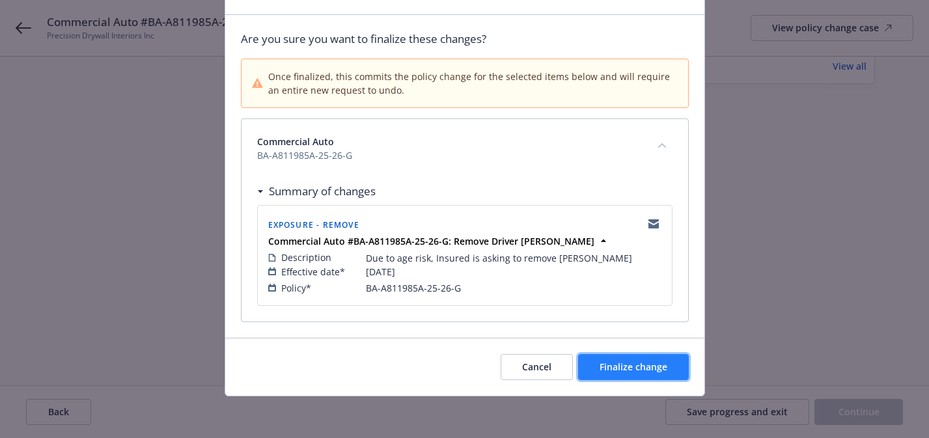
click at [618, 364] on span "Finalize change" at bounding box center [633, 367] width 68 height 12
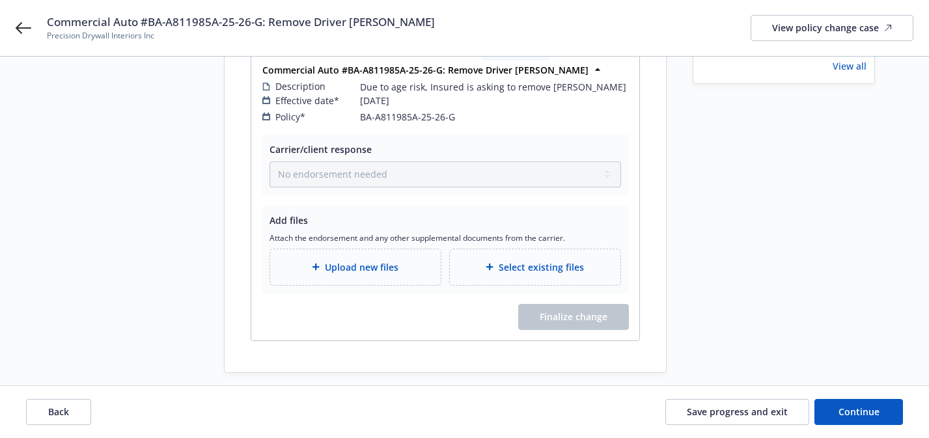
scroll to position [196, 0]
click at [832, 426] on div "Back Save progress and exit Continue" at bounding box center [464, 412] width 929 height 52
click at [842, 413] on span "Continue" at bounding box center [858, 411] width 41 height 12
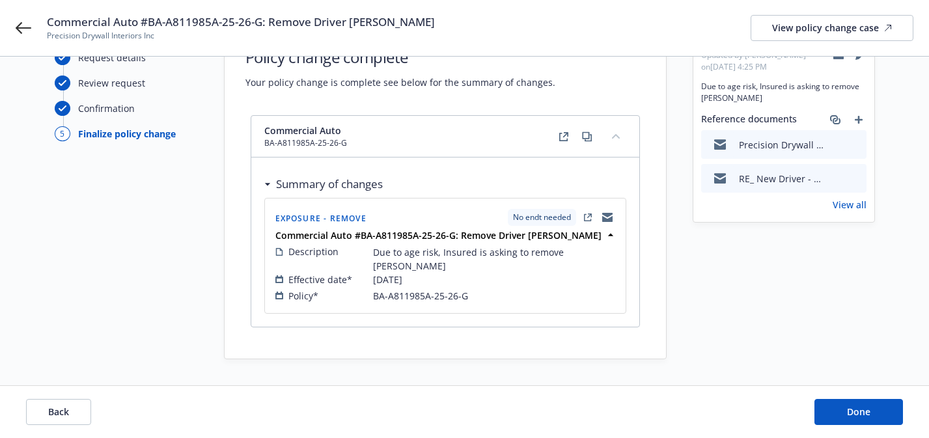
scroll to position [44, 0]
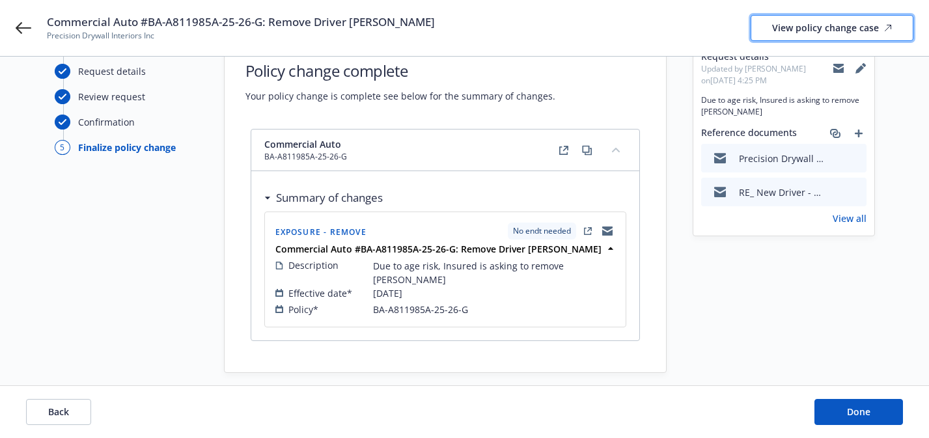
click at [812, 29] on div "View policy change case" at bounding box center [832, 28] width 120 height 25
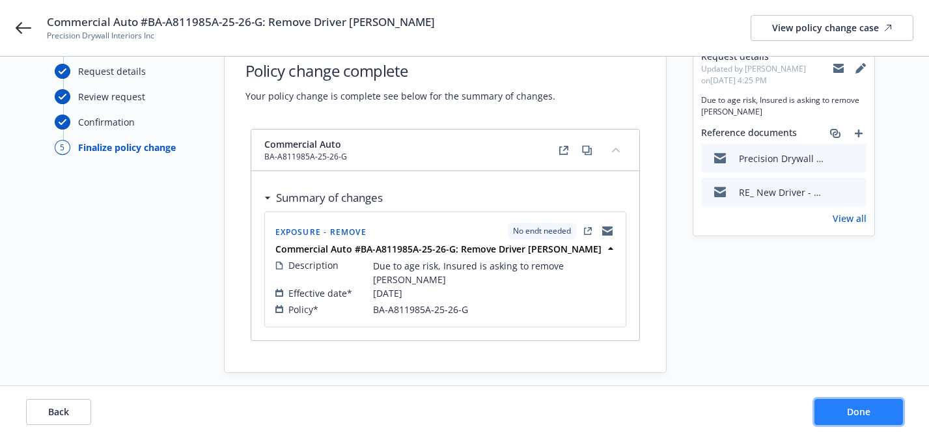
click at [839, 404] on button "Done" at bounding box center [858, 412] width 89 height 26
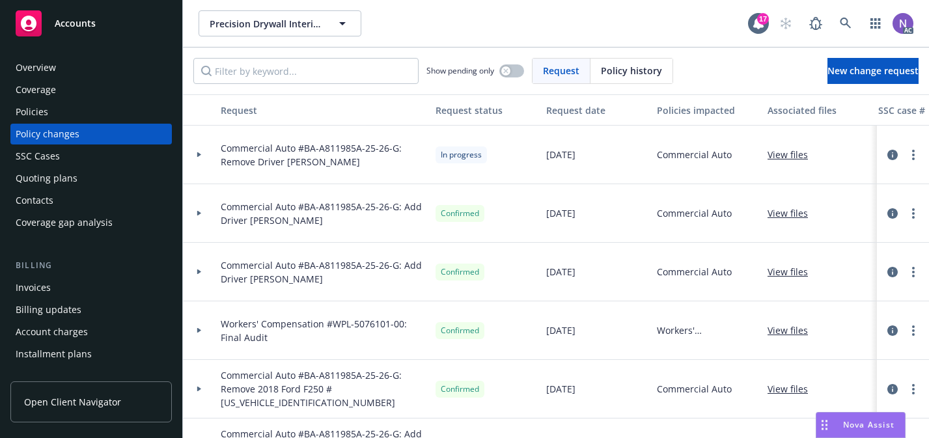
click at [123, 115] on div "Policies" at bounding box center [91, 112] width 151 height 21
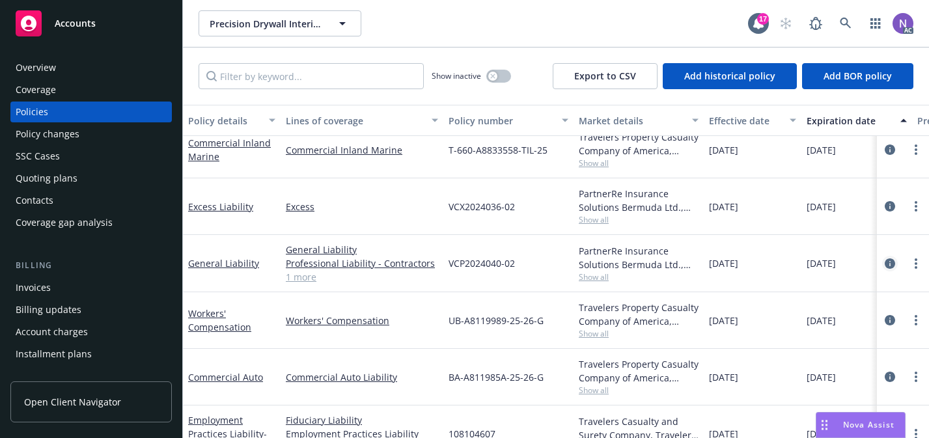
scroll to position [74, 0]
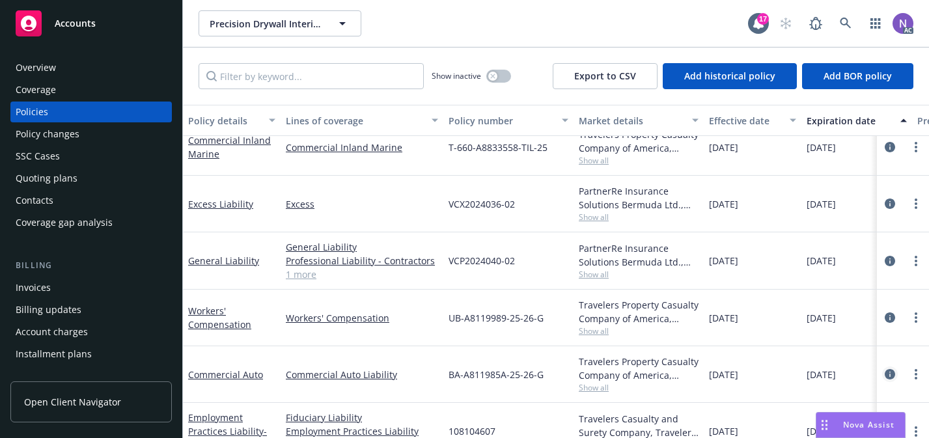
click at [890, 375] on icon "circleInformation" at bounding box center [889, 374] width 10 height 10
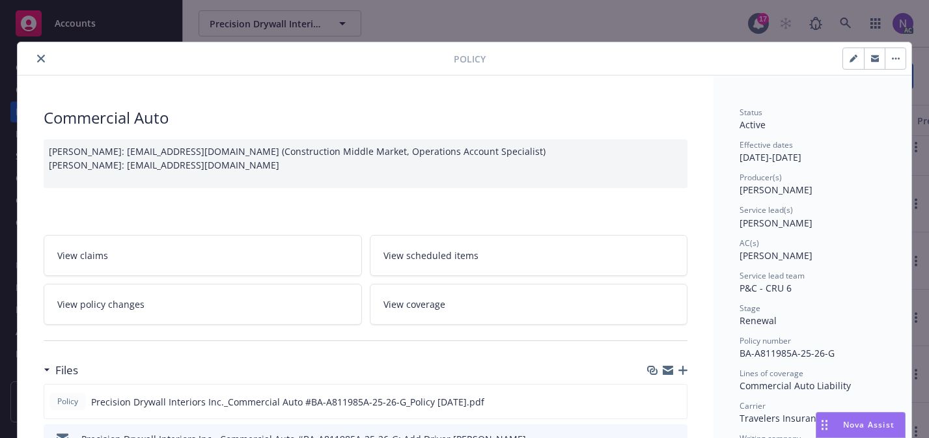
click at [294, 171] on div "Joseph Travalini: JTRAVALI@travelers.com (Construction Middle Market, Operation…" at bounding box center [366, 163] width 644 height 49
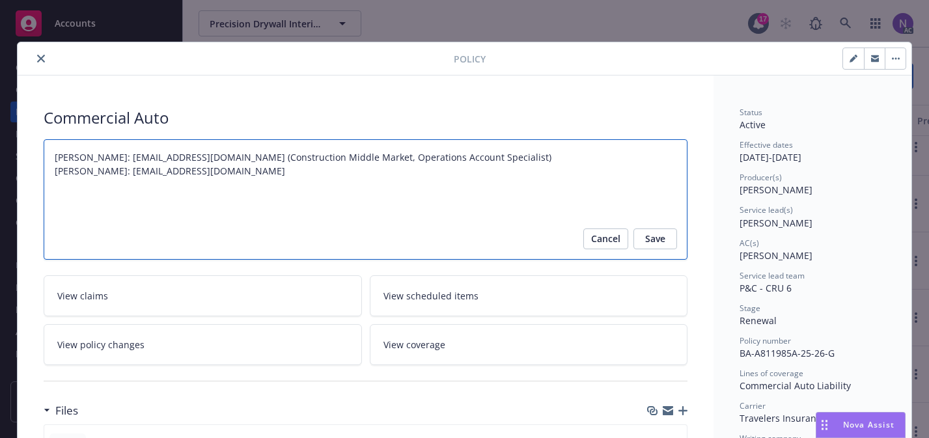
drag, startPoint x: 230, startPoint y: 158, endPoint x: 126, endPoint y: 158, distance: 103.5
click at [126, 158] on textarea "Joseph Travalini: JTRAVALI@travelers.com (Construction Middle Market, Operation…" at bounding box center [366, 199] width 644 height 120
drag, startPoint x: 228, startPoint y: 184, endPoint x: 120, endPoint y: 181, distance: 108.1
click at [121, 181] on textarea "Joseph Travalini: JTRAVALI@travelers.com (Construction Middle Market, Operation…" at bounding box center [366, 199] width 644 height 120
drag, startPoint x: 115, startPoint y: 174, endPoint x: 240, endPoint y: 174, distance: 124.3
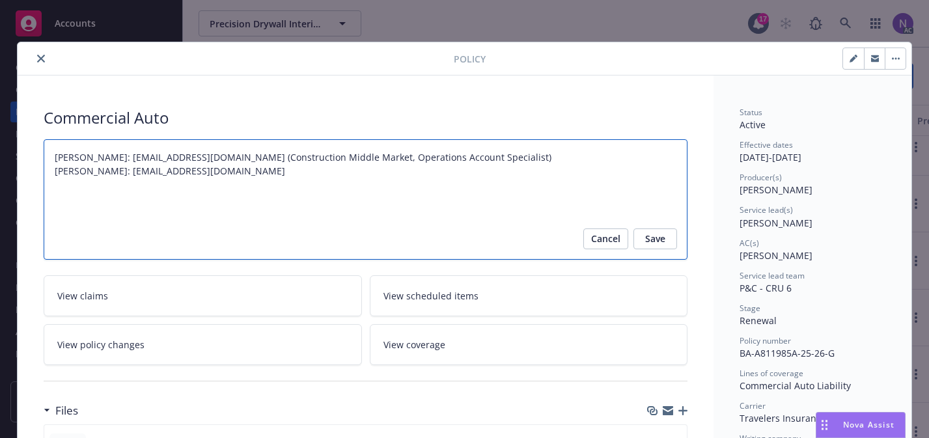
click at [240, 174] on textarea "Joseph Travalini: JTRAVALI@travelers.com (Construction Middle Market, Operation…" at bounding box center [366, 199] width 644 height 120
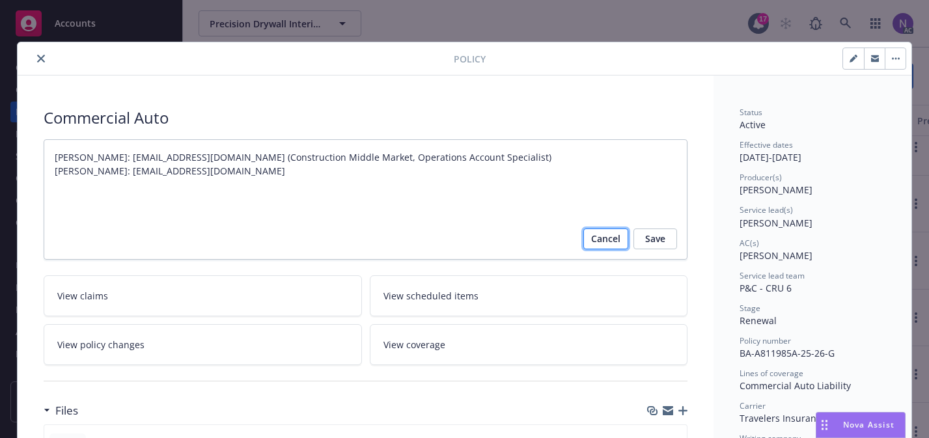
click at [613, 242] on span "Cancel" at bounding box center [605, 238] width 29 height 21
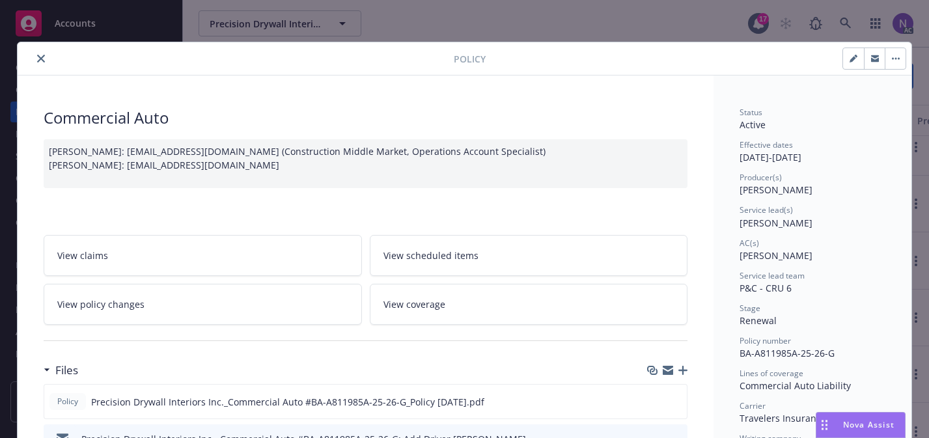
click at [562, 39] on div "Policy Commercial Auto Joseph Travalini: JTRAVALI@travelers.com (Construction M…" at bounding box center [464, 219] width 929 height 438
click at [40, 53] on button "close" at bounding box center [41, 59] width 16 height 16
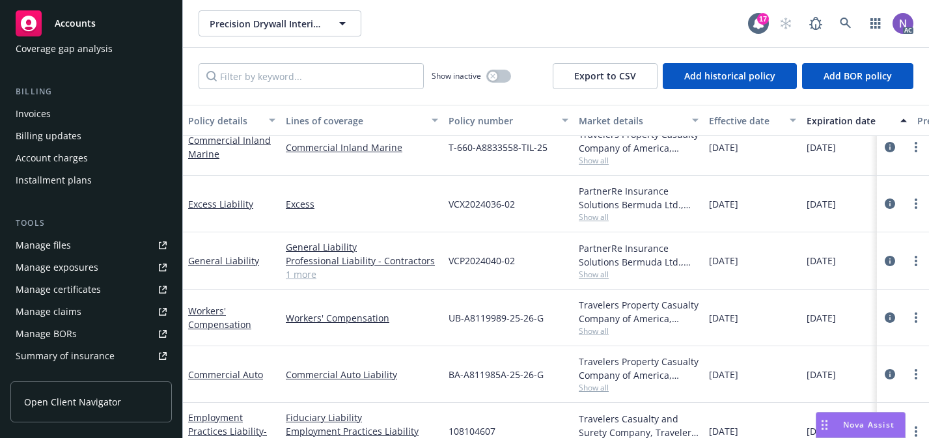
scroll to position [213, 0]
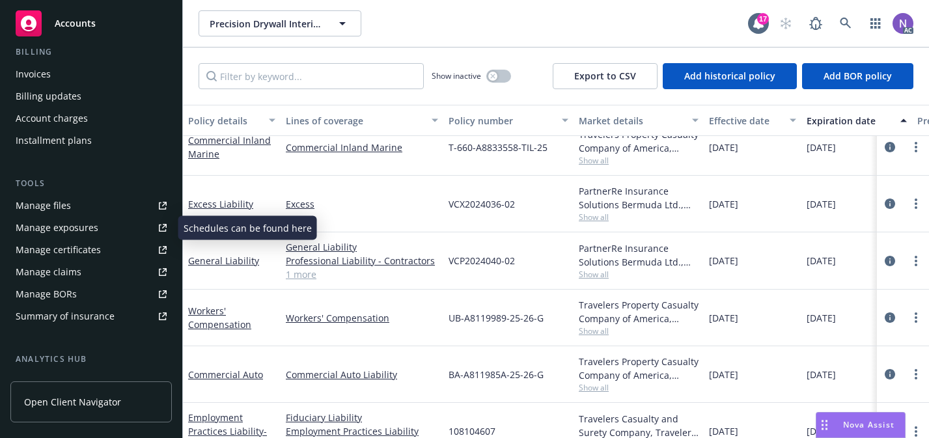
click at [113, 230] on link "Manage exposures" at bounding box center [90, 227] width 161 height 21
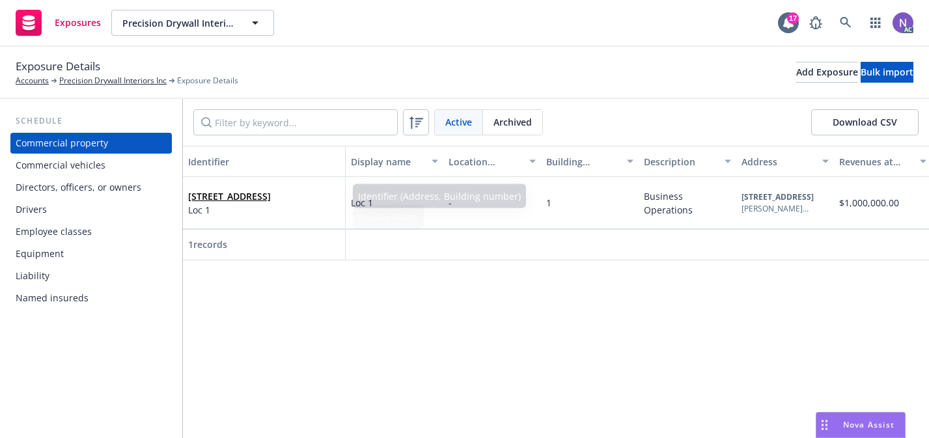
click at [144, 212] on div "Drivers" at bounding box center [91, 209] width 151 height 21
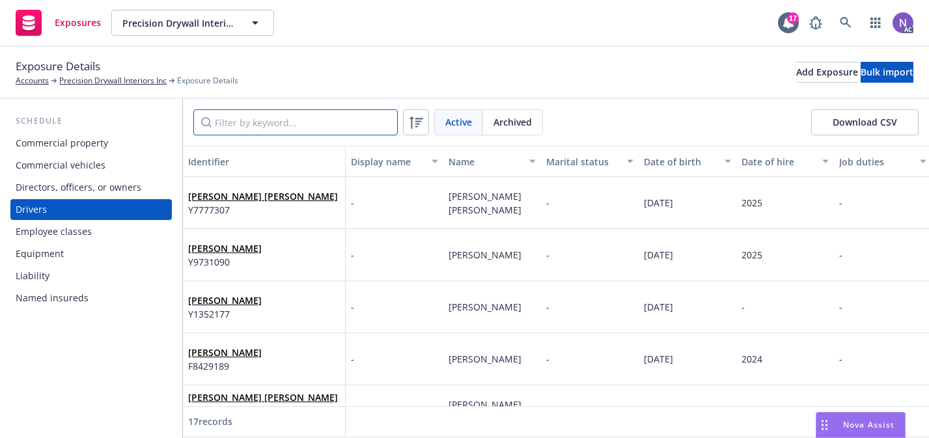
click at [278, 134] on input "Filter by keyword..." at bounding box center [295, 122] width 204 height 26
click at [277, 130] on input "Filter by keyword..." at bounding box center [295, 122] width 204 height 26
click at [229, 249] on link "Rui Freitaa" at bounding box center [225, 248] width 74 height 12
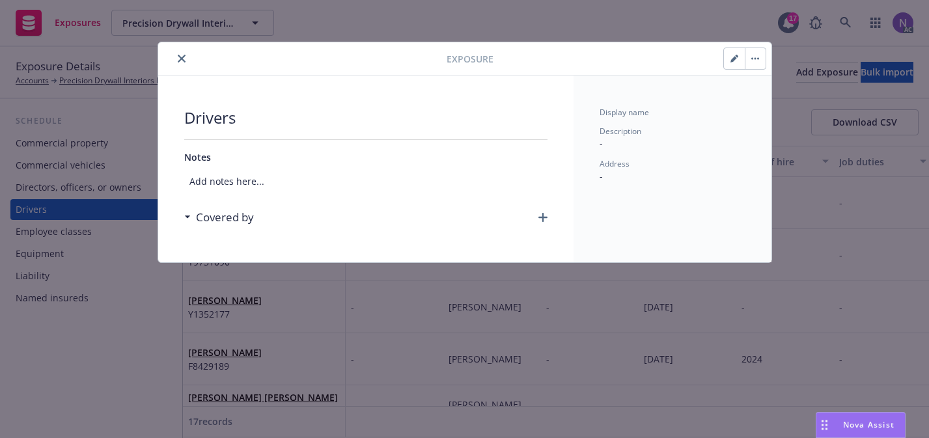
click at [732, 62] on button "button" at bounding box center [734, 58] width 21 height 21
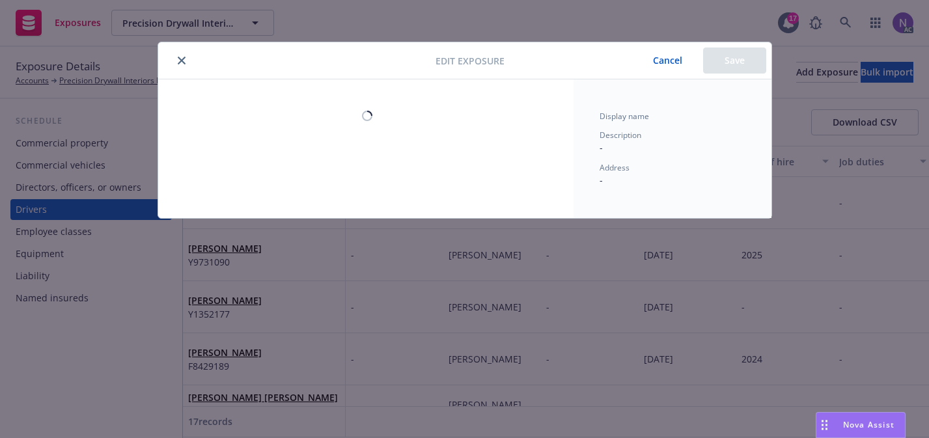
select select "CA"
select select "VALID"
select select "NO"
select select "ZERO"
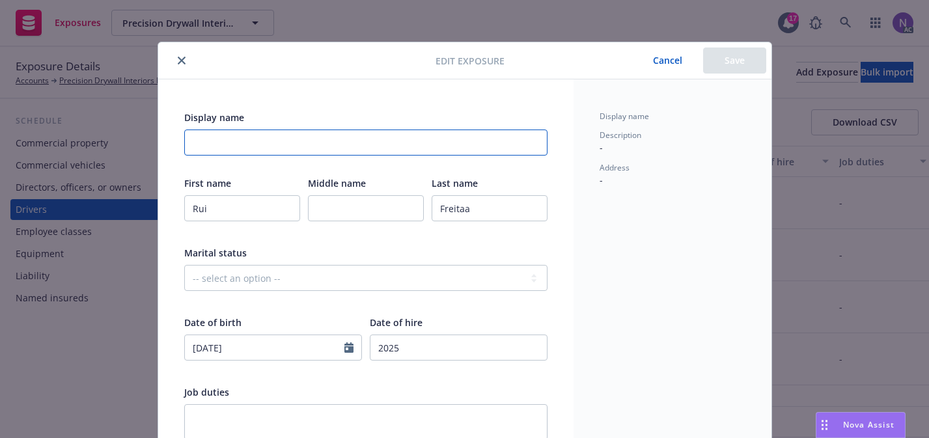
click at [441, 137] on input "Display name" at bounding box center [365, 143] width 363 height 26
type input "Removed: 08/14/2025"
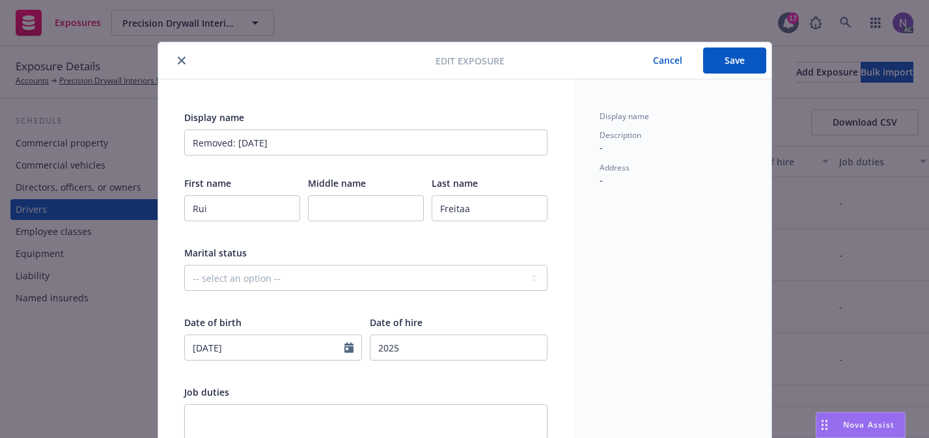
click at [719, 59] on button "Save" at bounding box center [734, 61] width 63 height 26
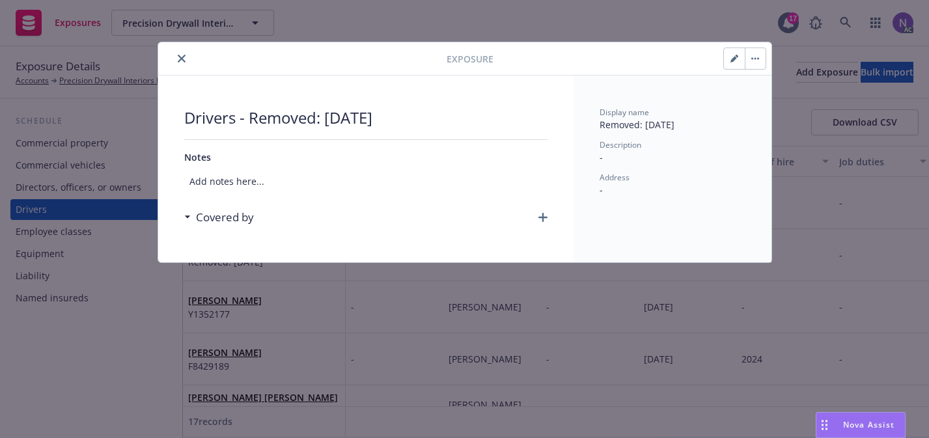
click at [756, 58] on icon "button" at bounding box center [755, 58] width 8 height 3
click at [769, 92] on link "Archive" at bounding box center [782, 94] width 74 height 26
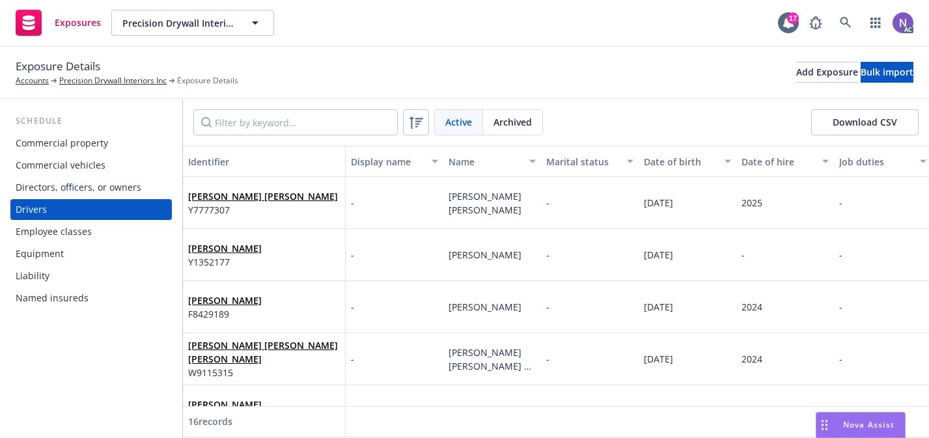
click at [523, 114] on div "Archived" at bounding box center [512, 122] width 59 height 25
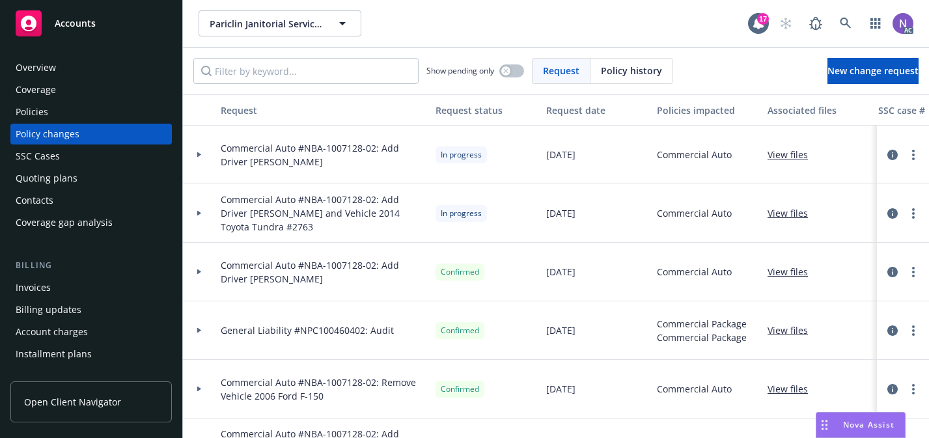
click at [134, 109] on div "Policies" at bounding box center [91, 112] width 151 height 21
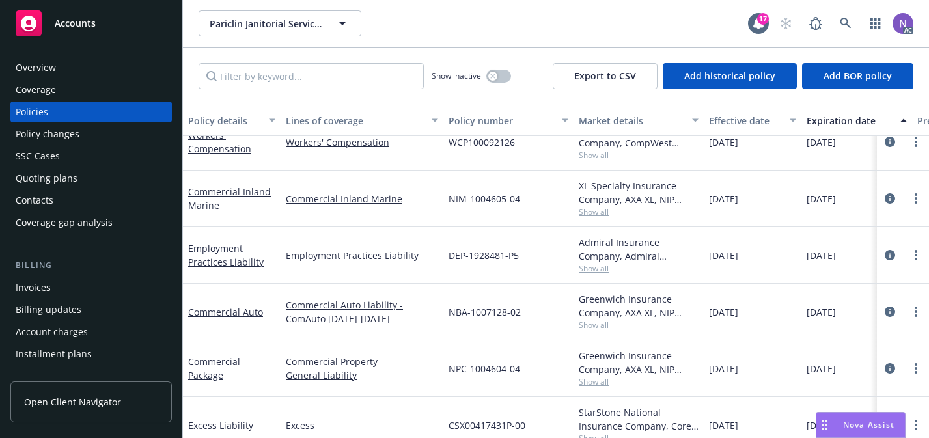
scroll to position [31, 0]
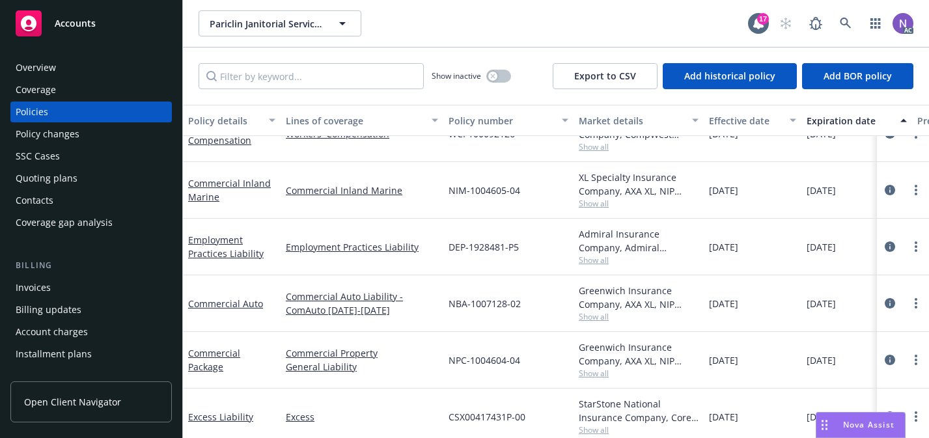
click at [598, 317] on span "Show all" at bounding box center [639, 316] width 120 height 11
